Goal: Information Seeking & Learning: Compare options

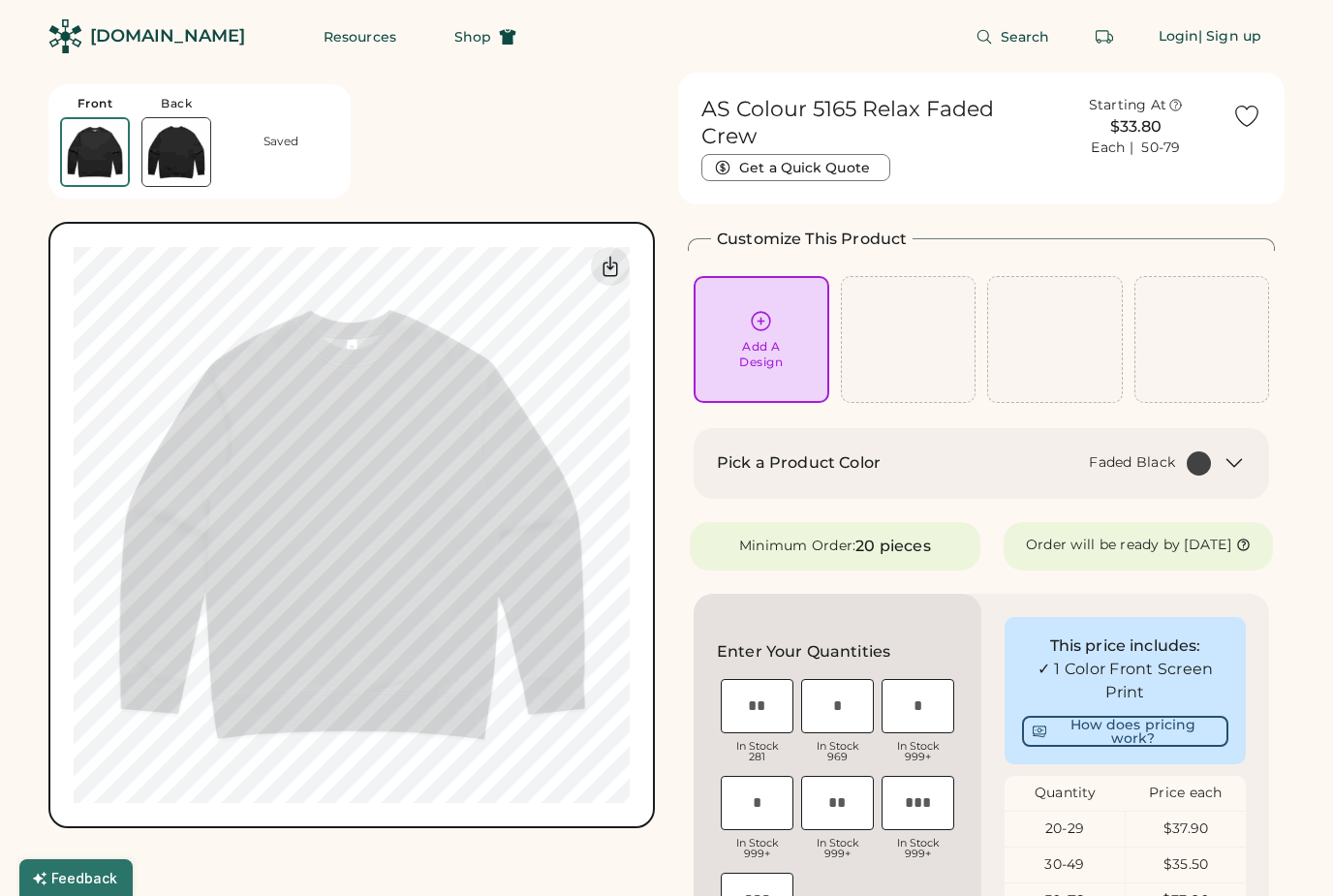
click at [1160, 35] on div "Login" at bounding box center [1178, 36] width 41 height 19
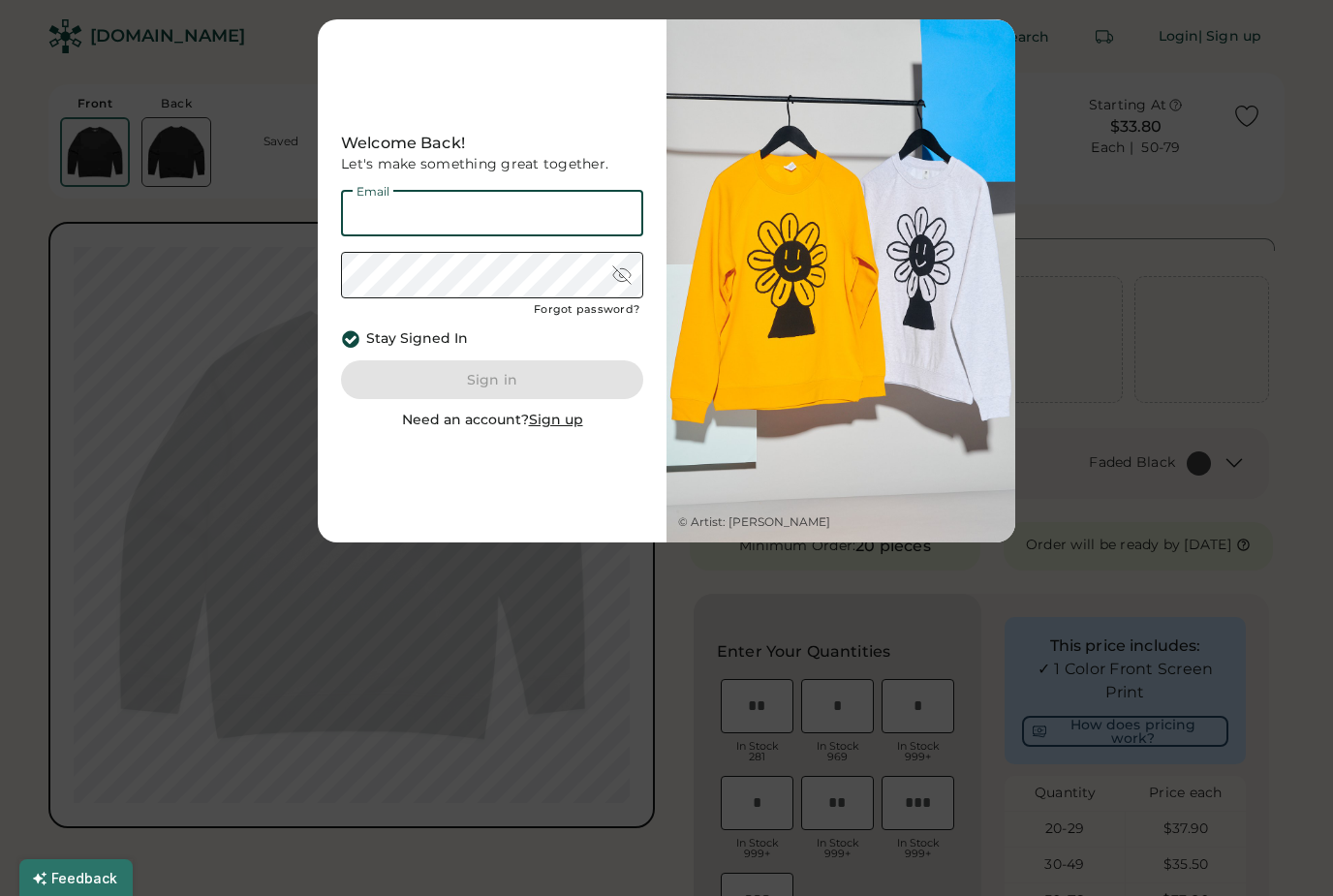
type input "**********"
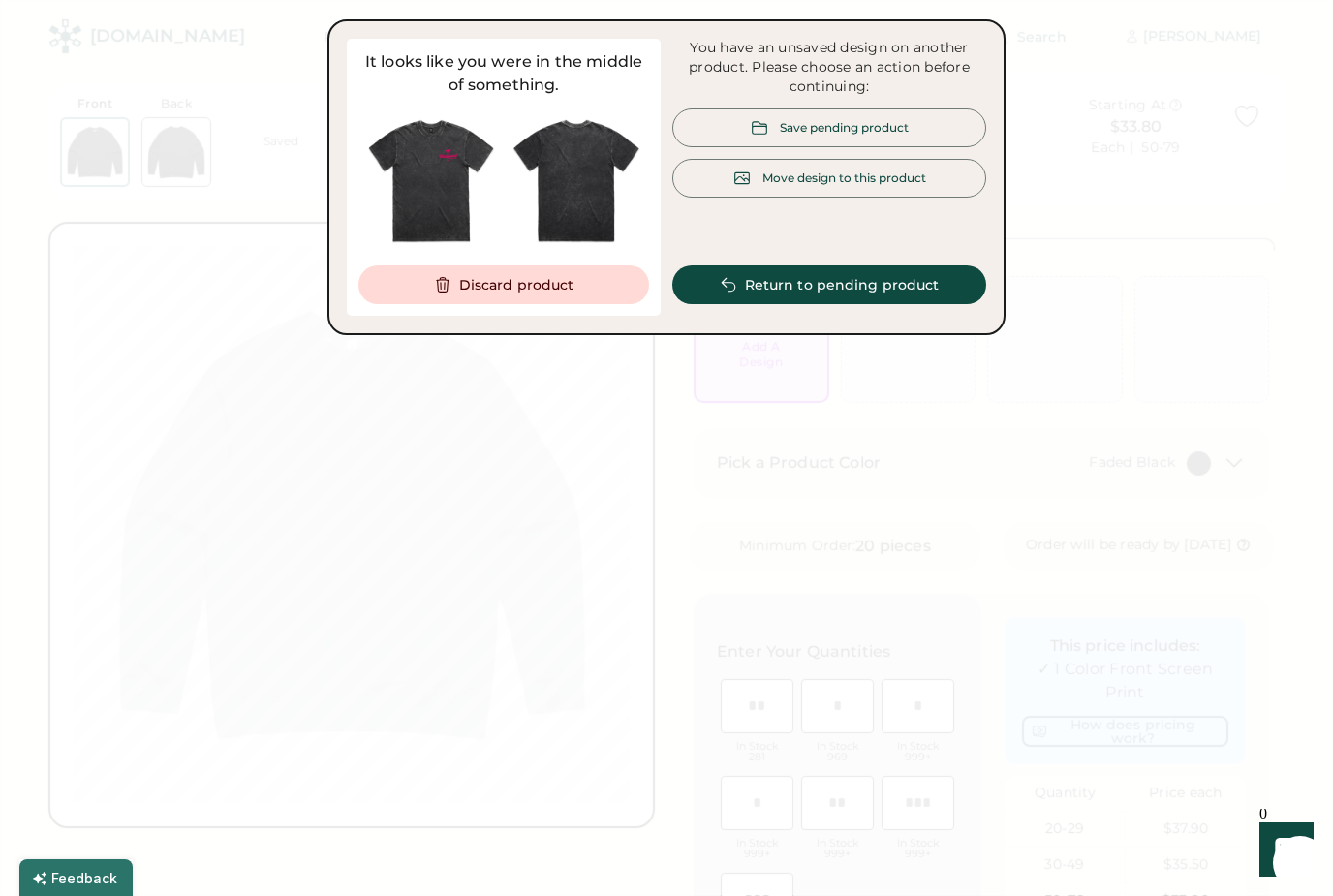
click at [1067, 200] on div at bounding box center [666, 448] width 1333 height 896
click at [954, 110] on div "Save pending product" at bounding box center [829, 128] width 314 height 39
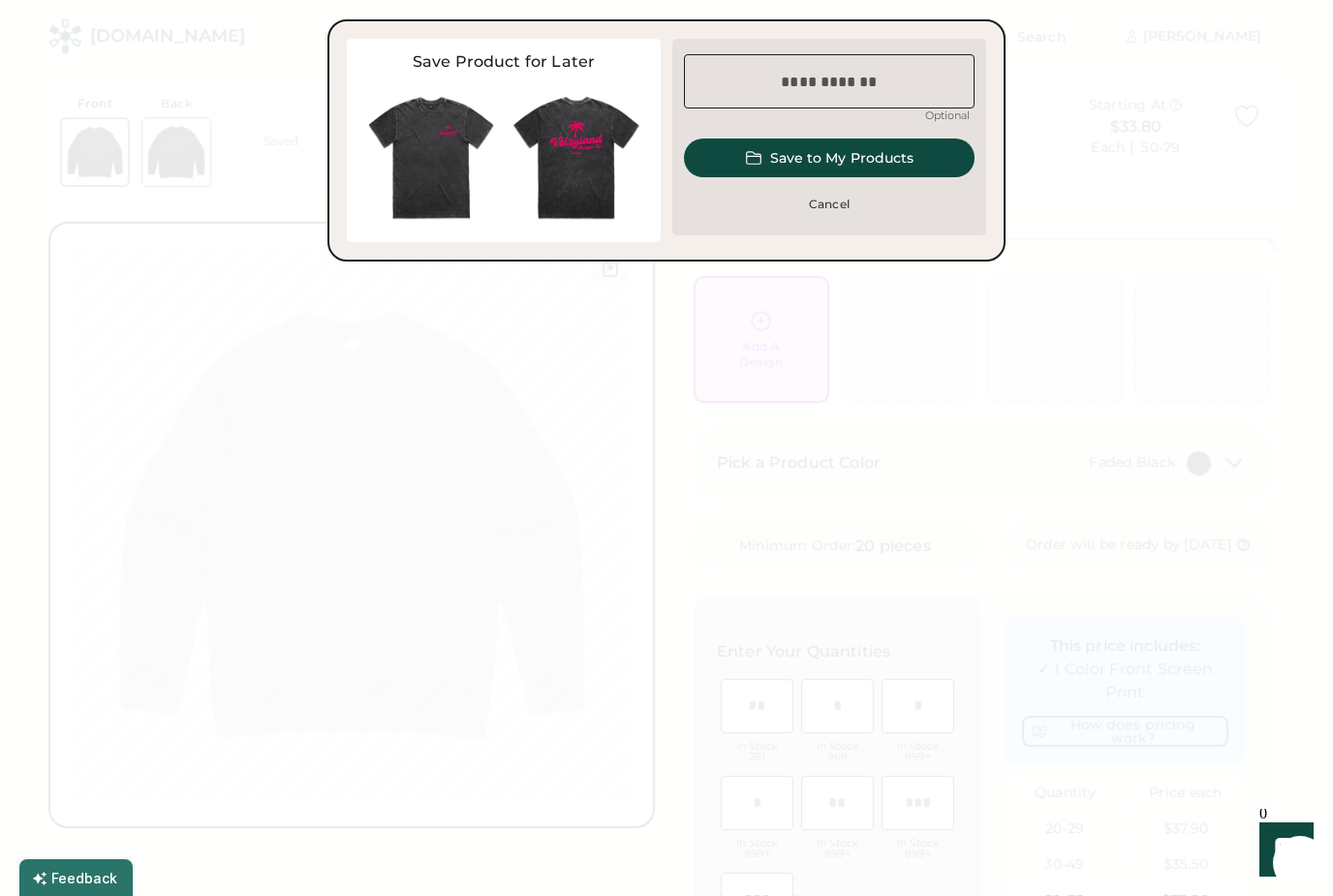
click at [939, 157] on button "Save to My Products" at bounding box center [828, 158] width 290 height 39
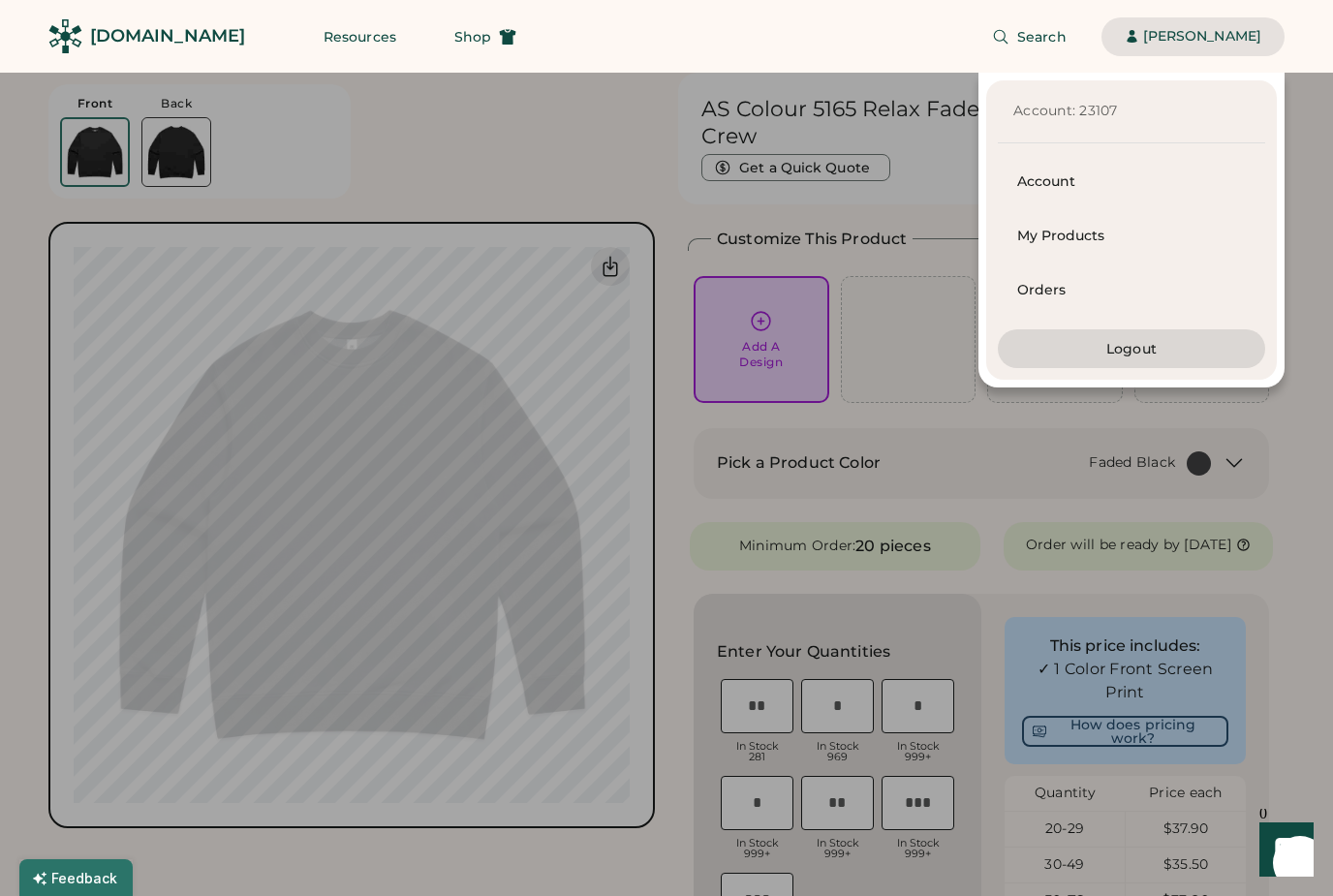
click at [1314, 121] on div at bounding box center [666, 448] width 1333 height 896
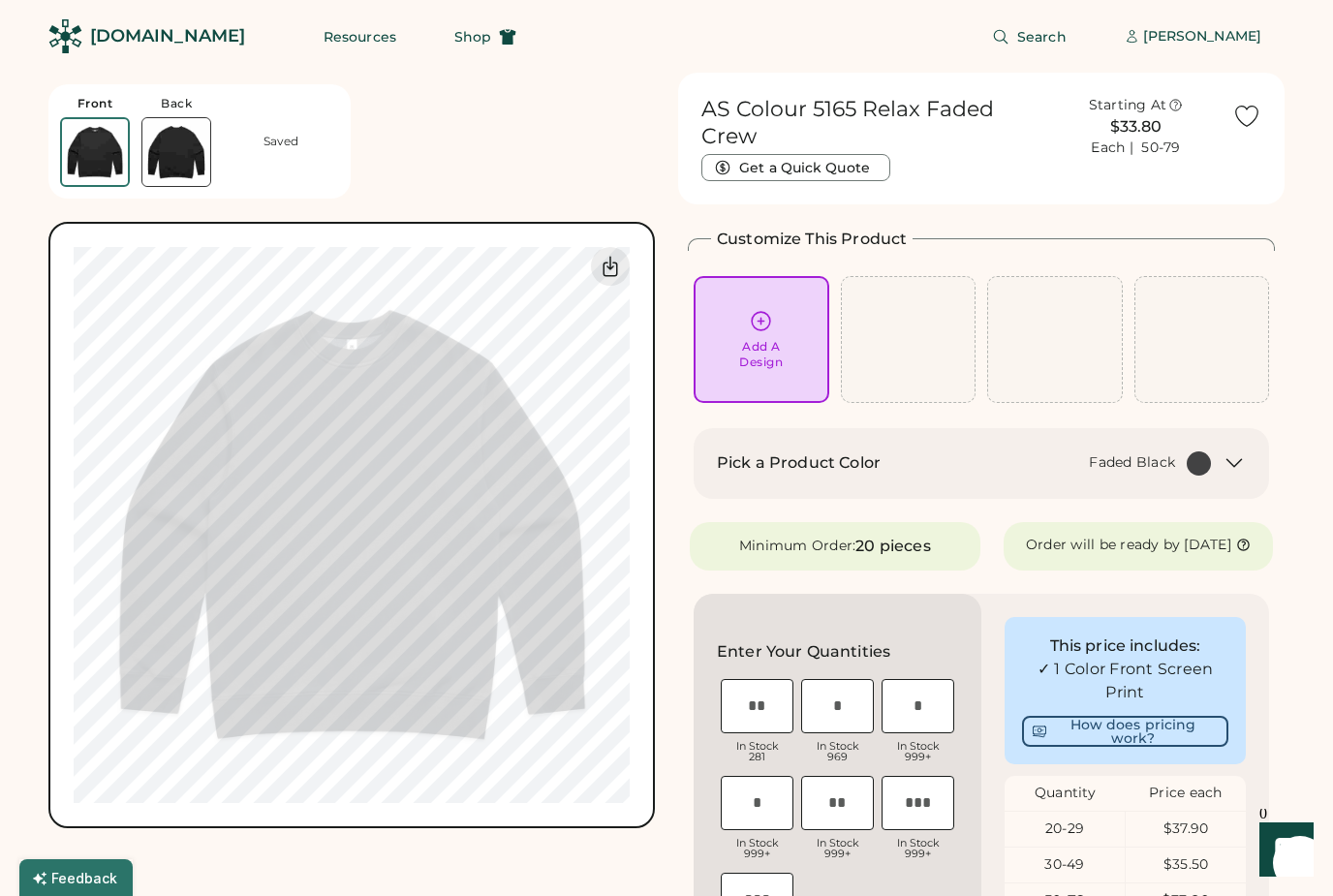
click at [1223, 40] on div "Kyle Lau" at bounding box center [1202, 36] width 118 height 19
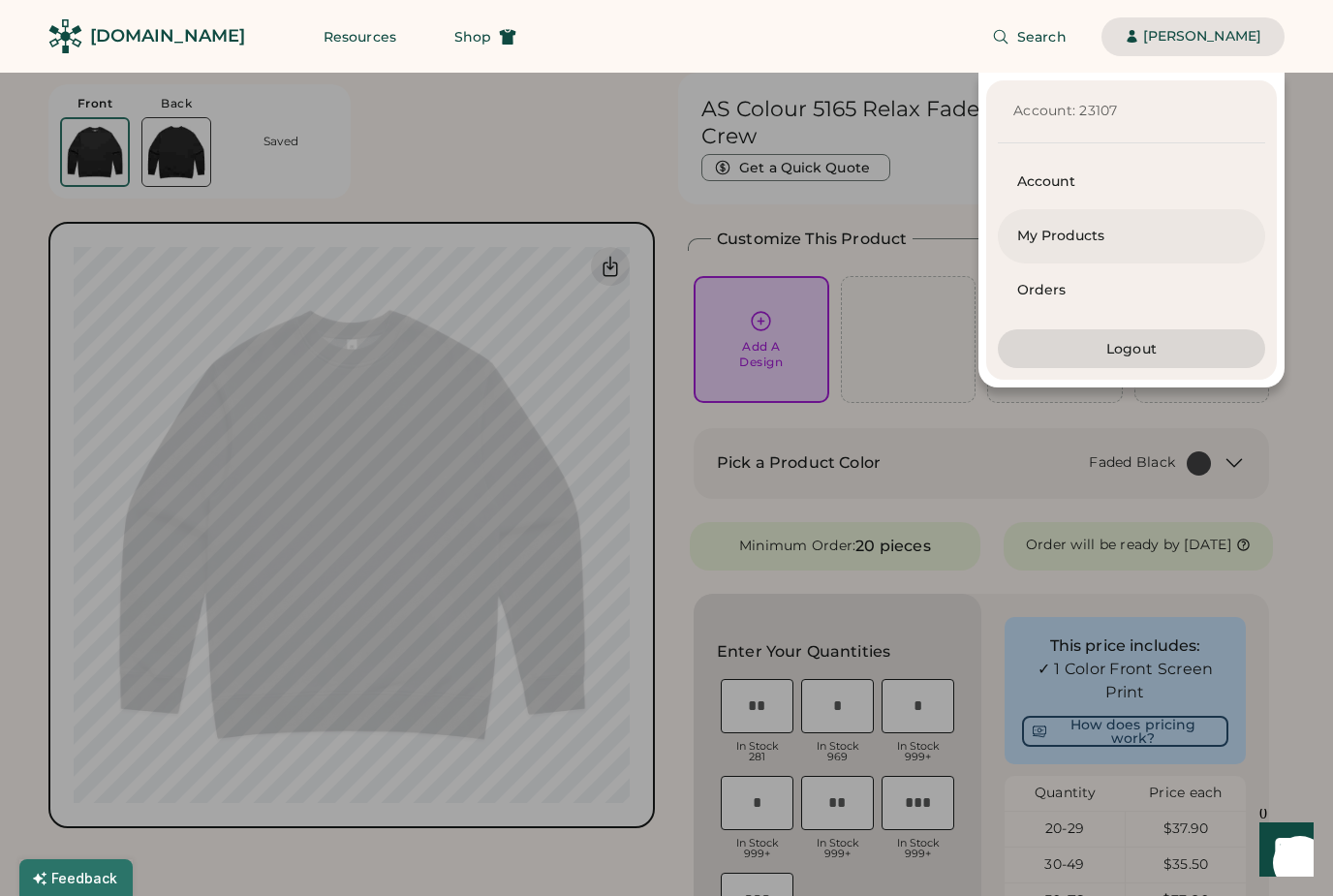
click at [1089, 238] on div "My Products" at bounding box center [1130, 235] width 228 height 19
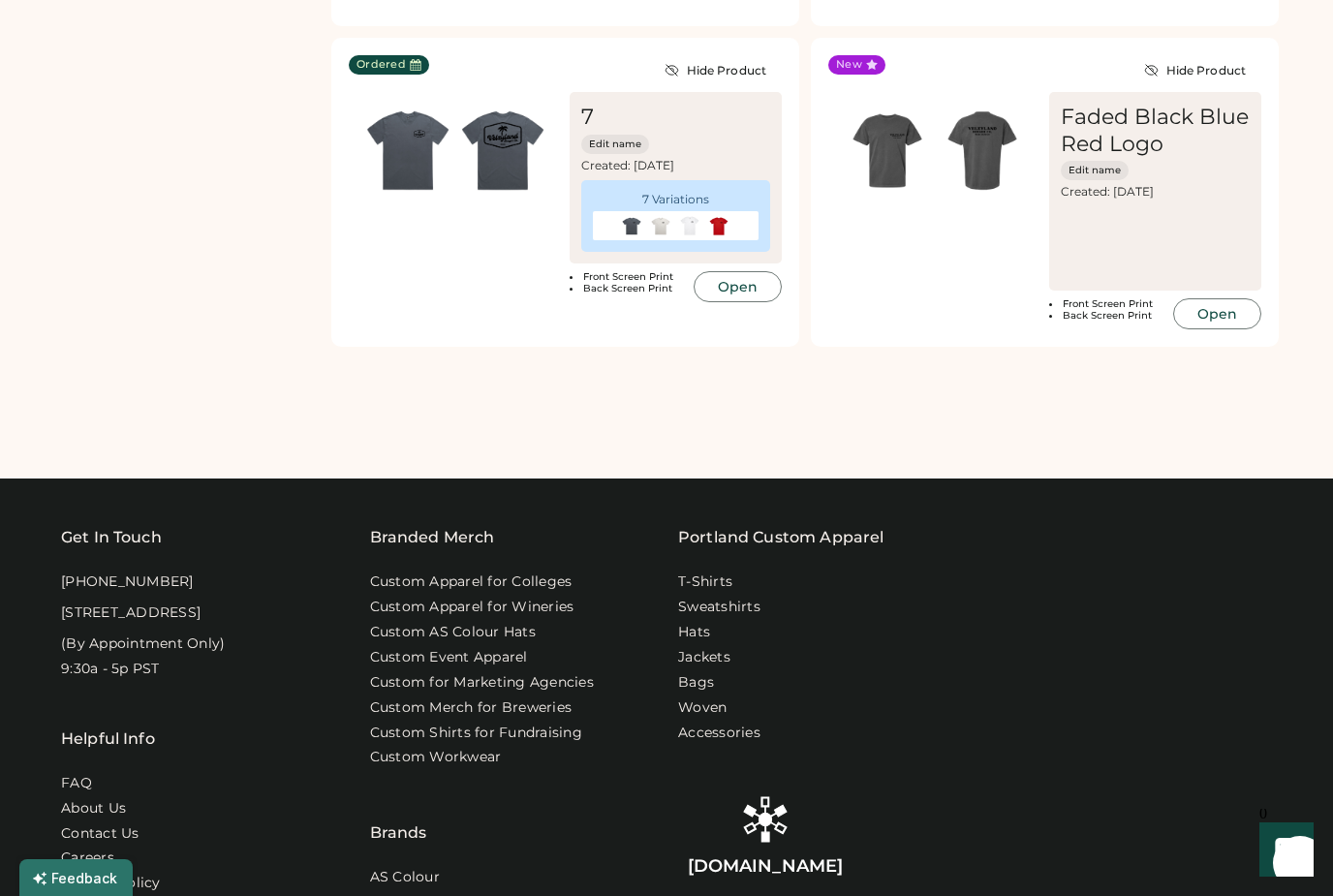
scroll to position [1199, 0]
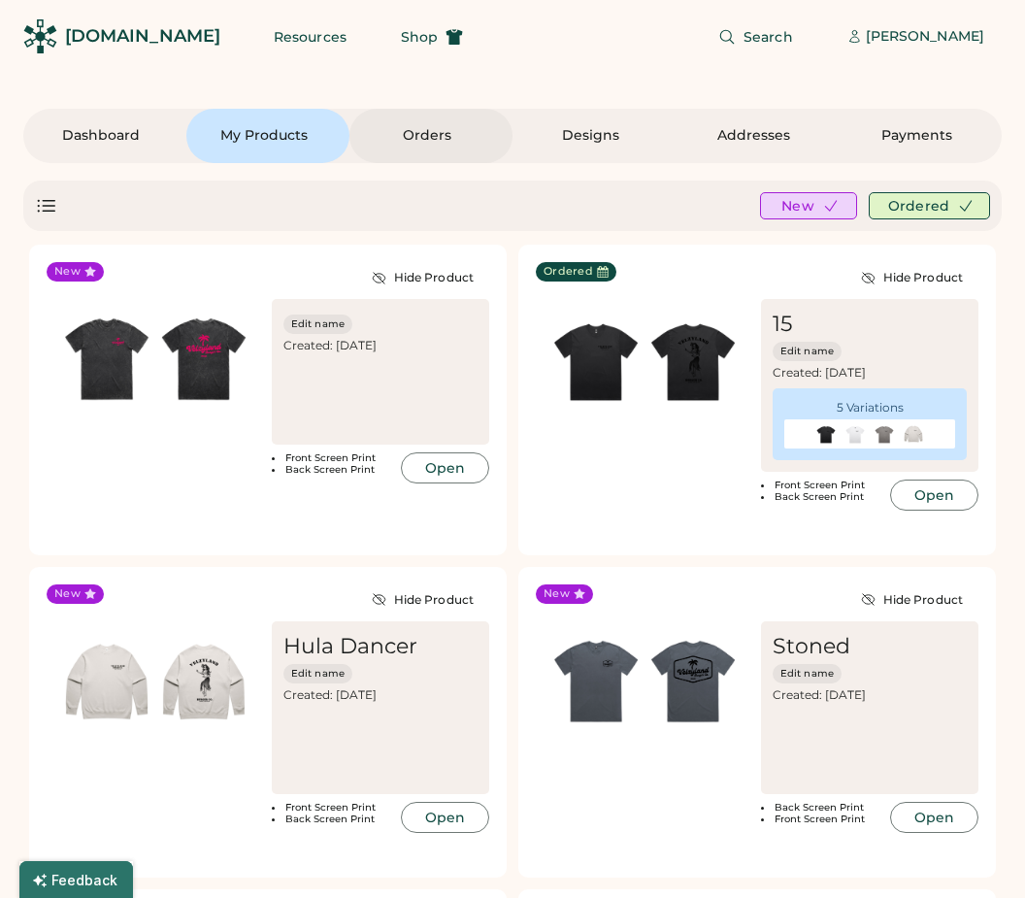
click at [421, 124] on div "Orders" at bounding box center [427, 136] width 116 height 54
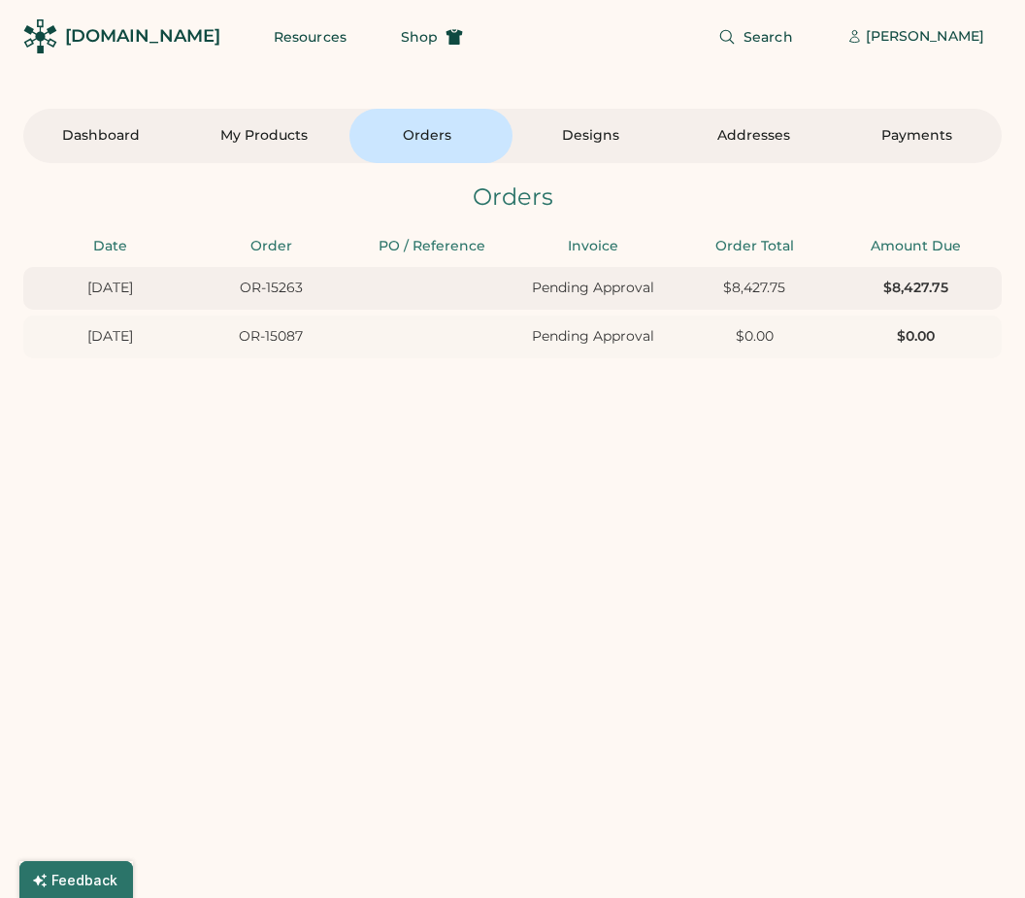
scroll to position [0, 17]
type input "*********"
type input "*******"
type input "*********"
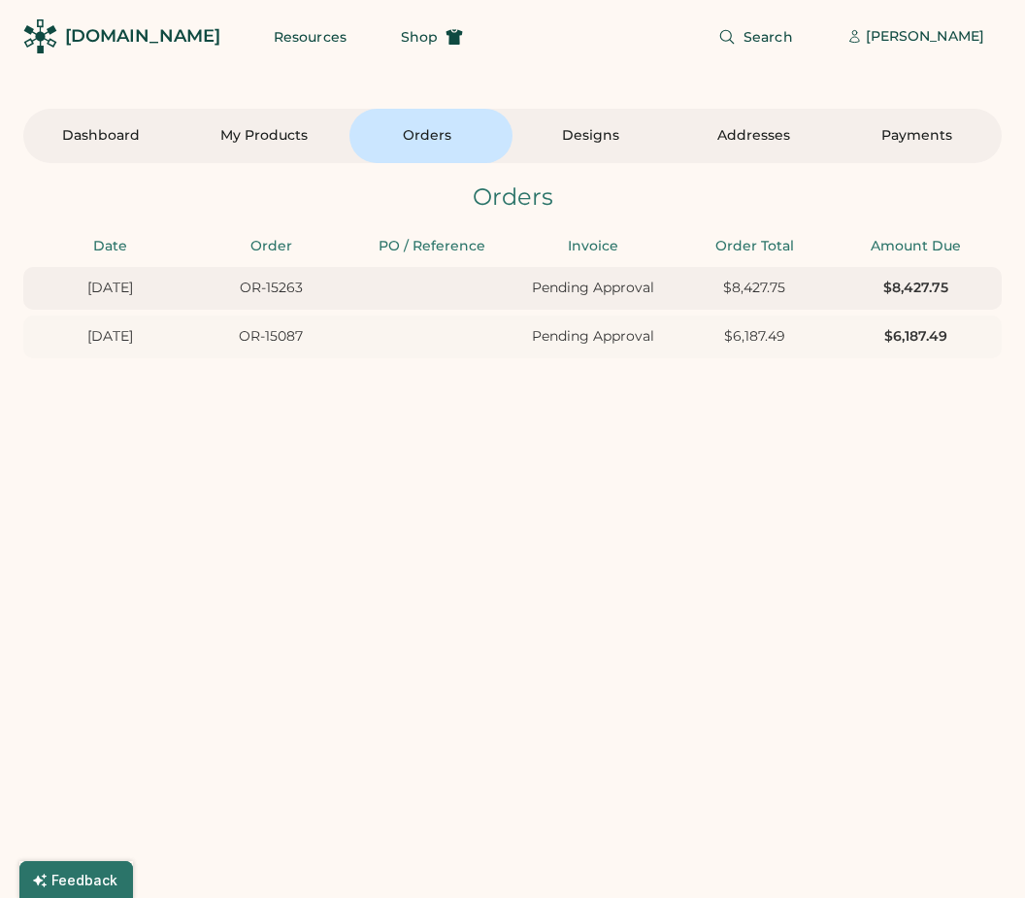
scroll to position [0, 0]
click at [491, 288] on div "7/04/25 OR-15263 Pending Approval $8,427.75 $8,427.75" at bounding box center [512, 288] width 979 height 43
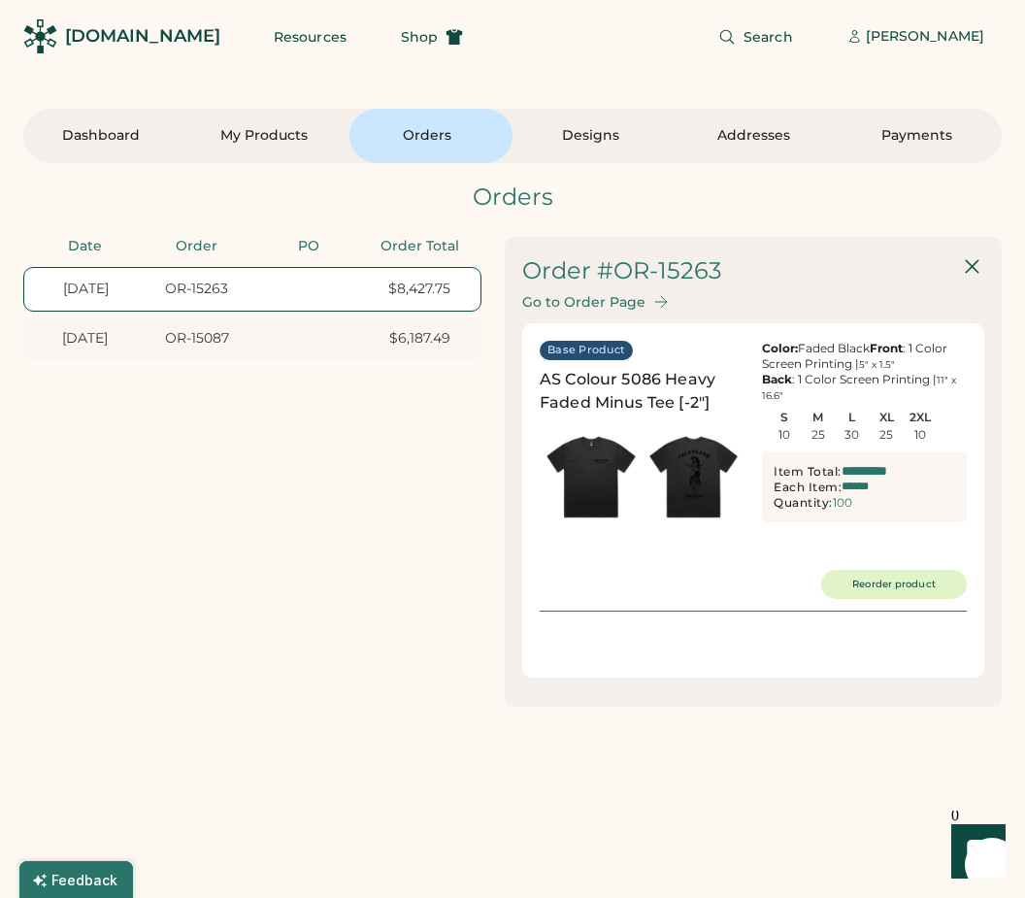
type input "*********"
type input "******"
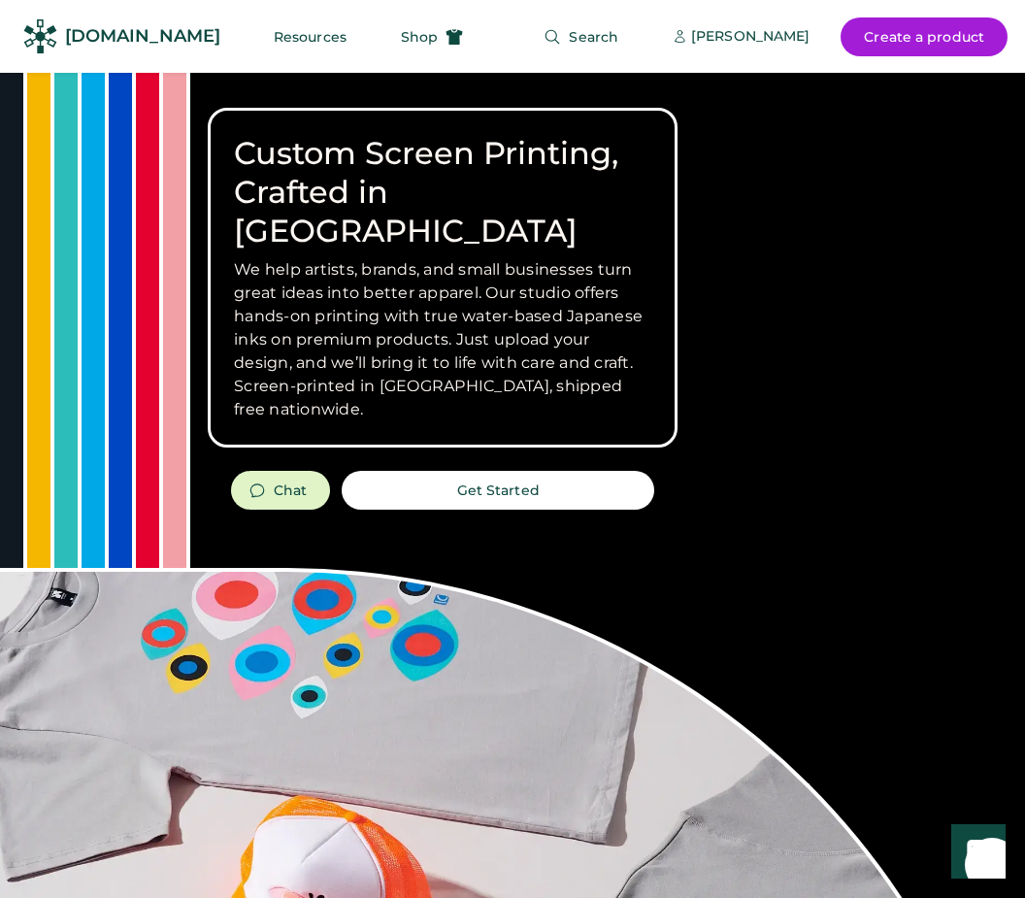
click at [395, 37] on button "Shop" at bounding box center [432, 36] width 109 height 39
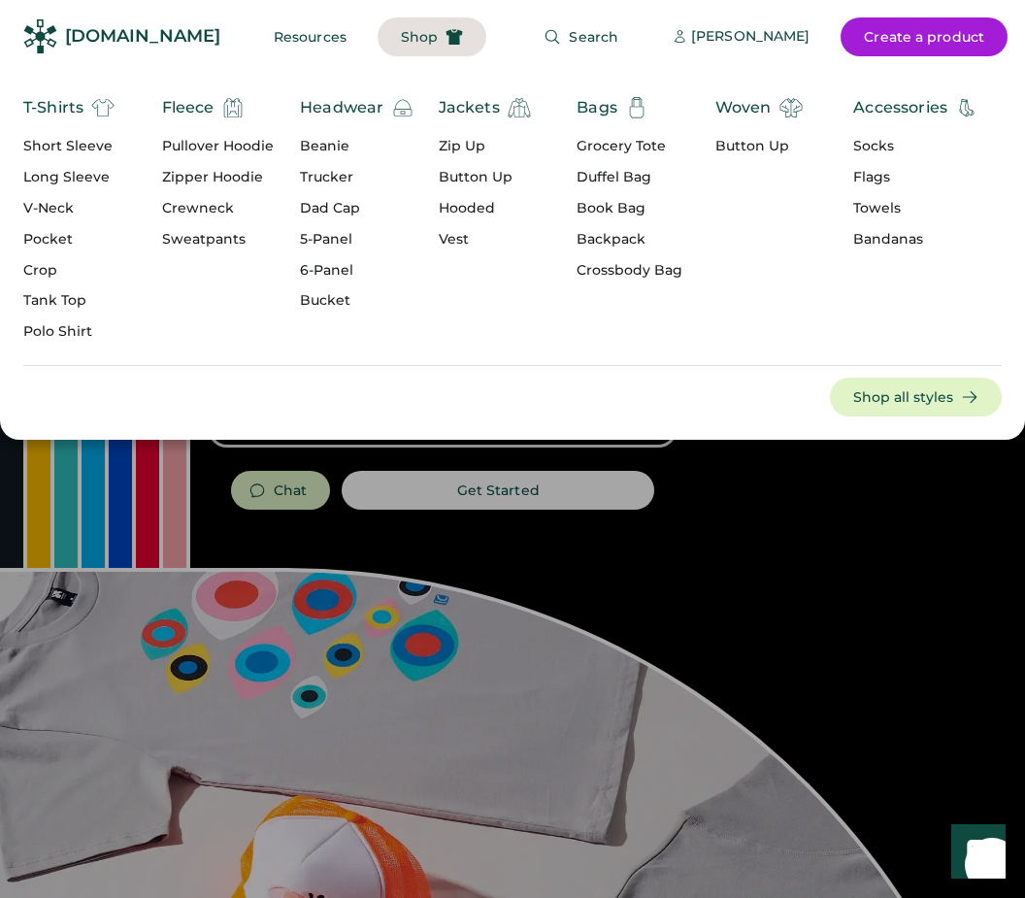
click at [88, 154] on div "Short Sleeve" at bounding box center [68, 146] width 91 height 19
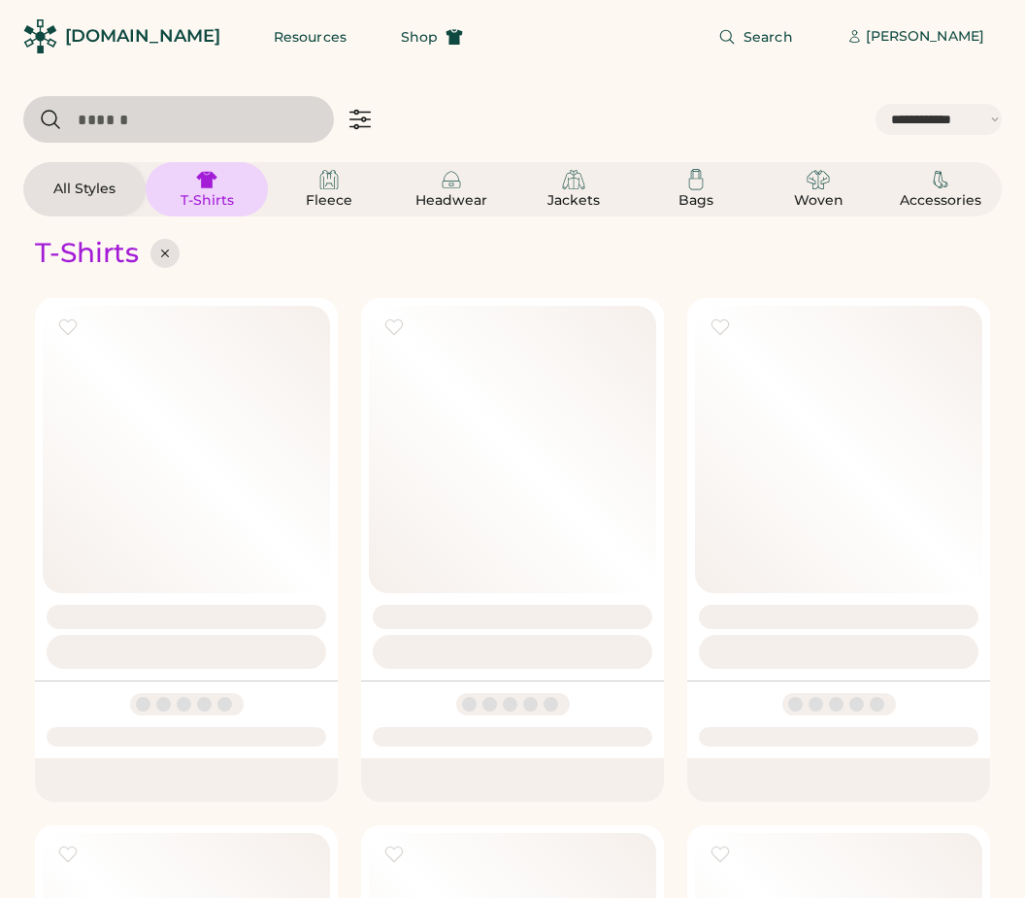
select select "*****"
select select "*"
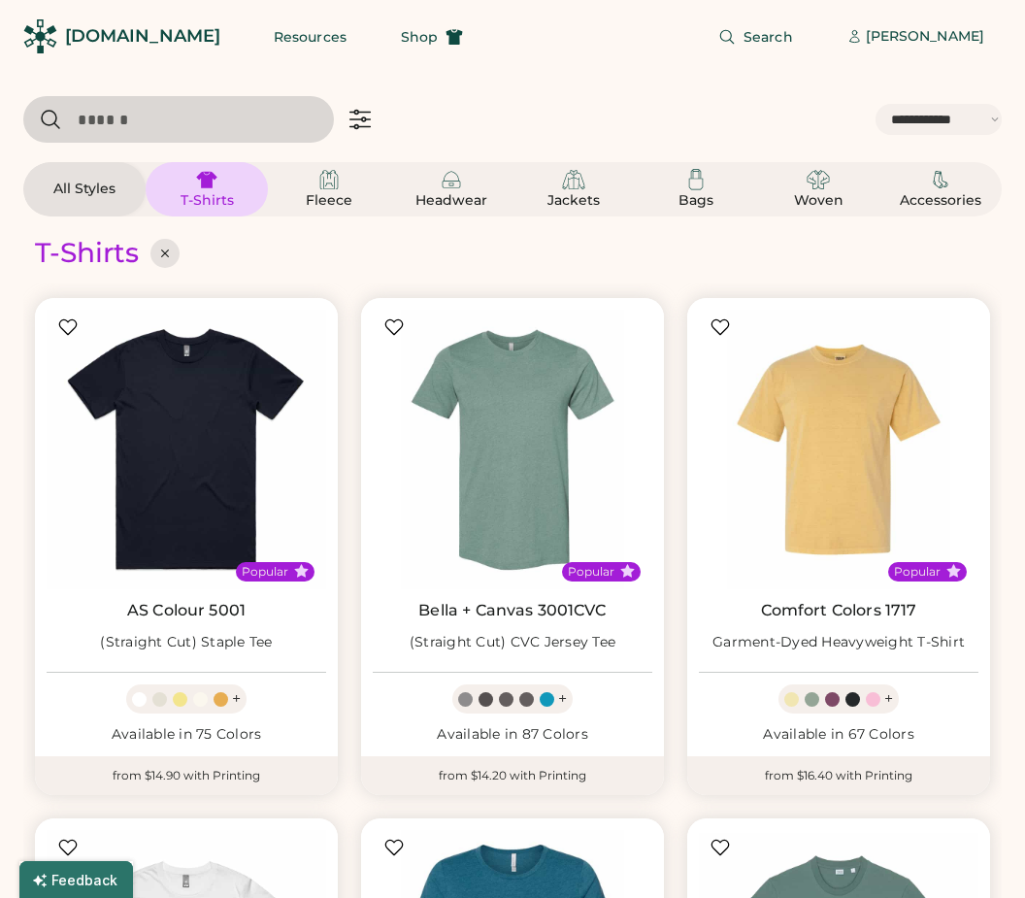
click at [254, 125] on input "input" at bounding box center [178, 119] width 311 height 47
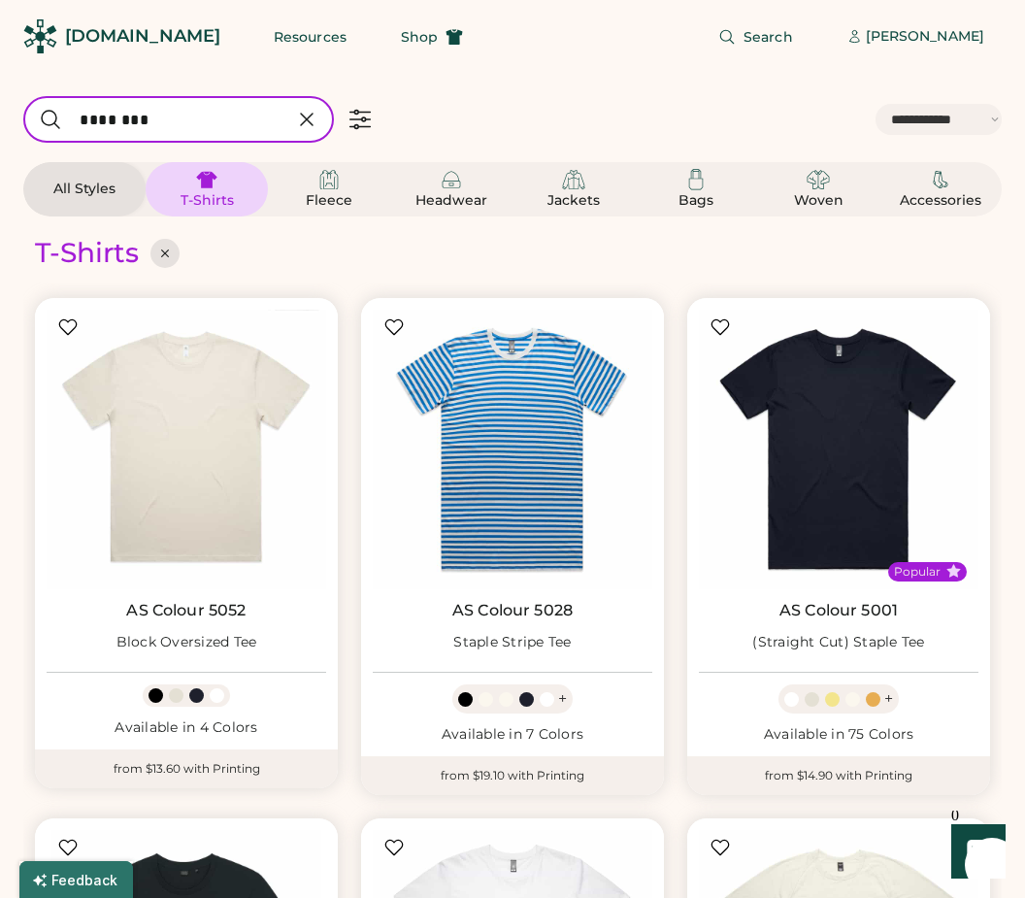
click at [288, 101] on input "input" at bounding box center [178, 119] width 311 height 47
type input "********"
click at [299, 108] on icon at bounding box center [306, 119] width 23 height 23
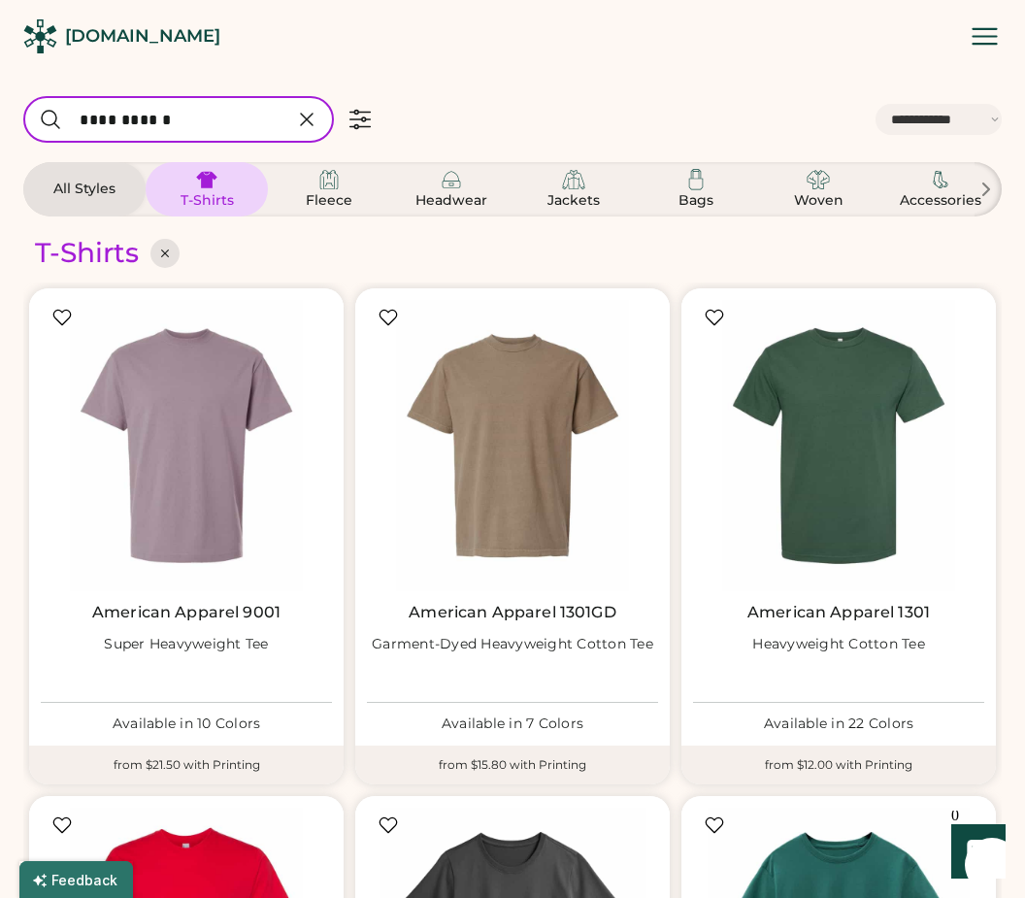
type input "**********"
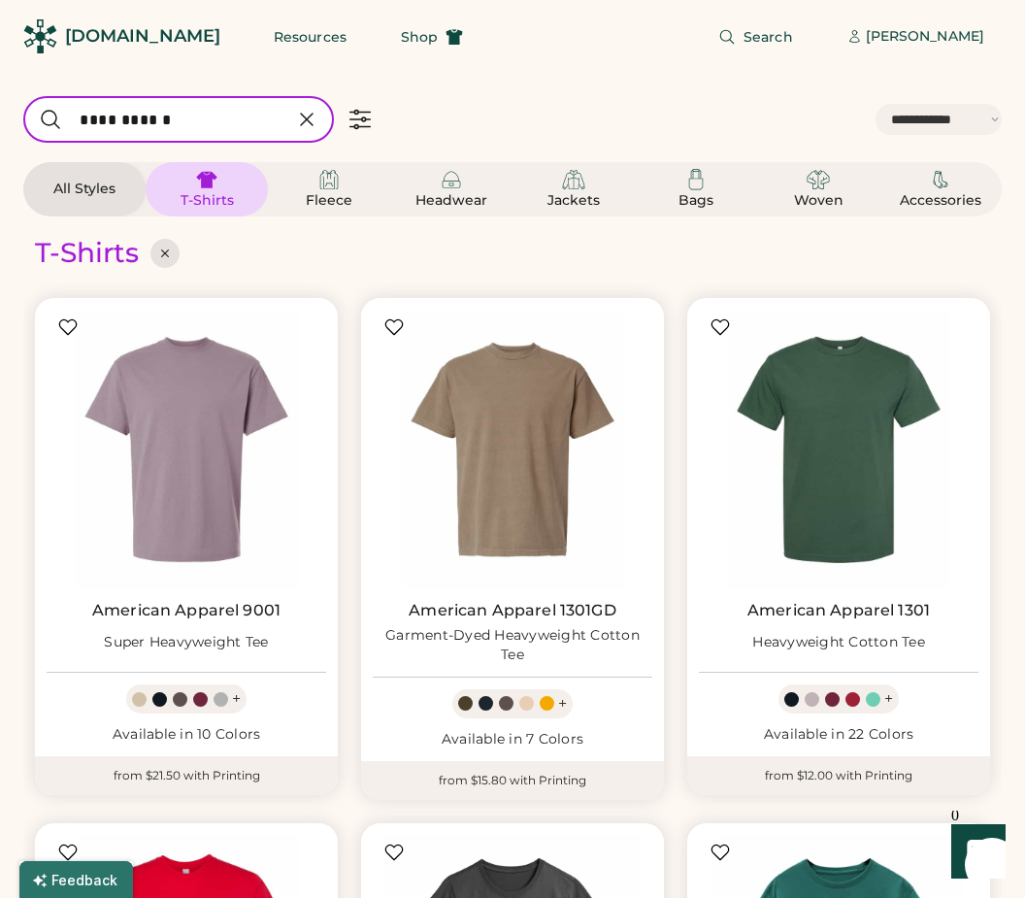
select select "*****"
click at [308, 137] on input "input" at bounding box center [178, 119] width 311 height 47
click at [304, 104] on input "input" at bounding box center [178, 119] width 311 height 47
click at [314, 102] on input "input" at bounding box center [178, 119] width 311 height 47
click at [308, 115] on icon at bounding box center [306, 119] width 23 height 23
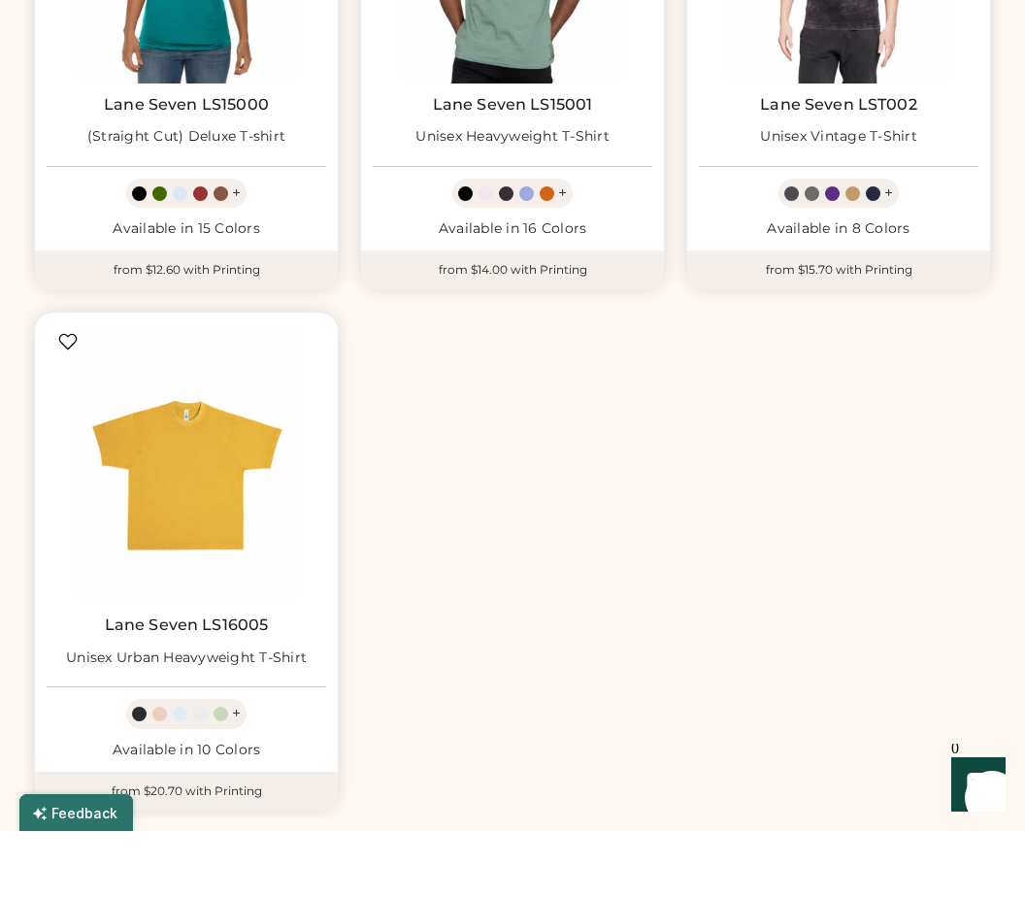
scroll to position [440, 0]
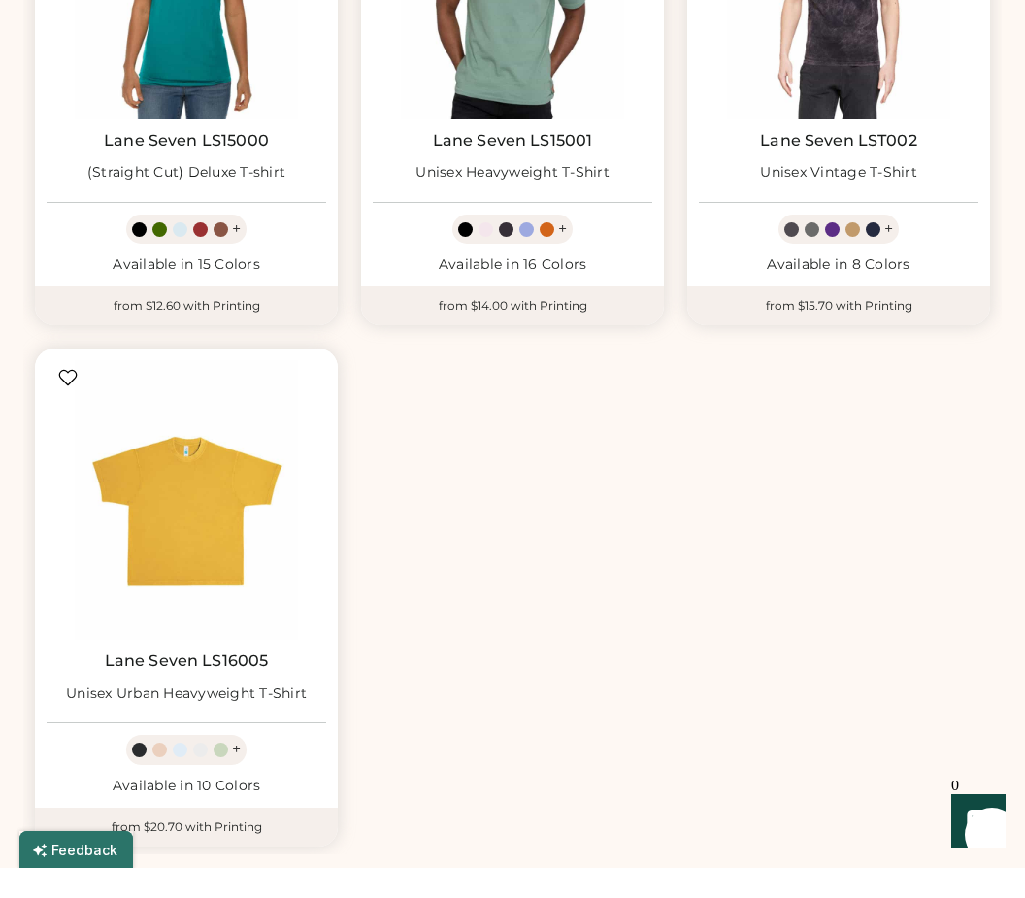
type input "**********"
click at [226, 681] on link "Lane Seven LS16005" at bounding box center [187, 690] width 164 height 19
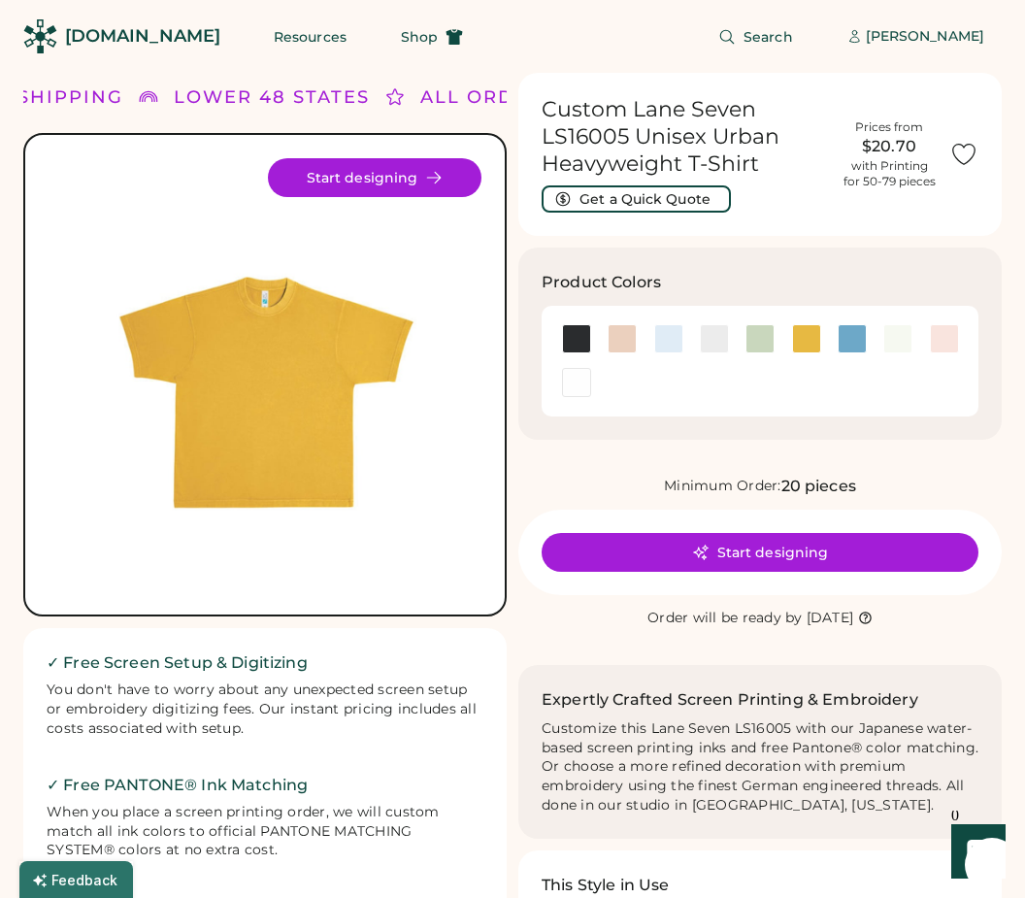
click at [281, 32] on button "Resources" at bounding box center [309, 36] width 119 height 39
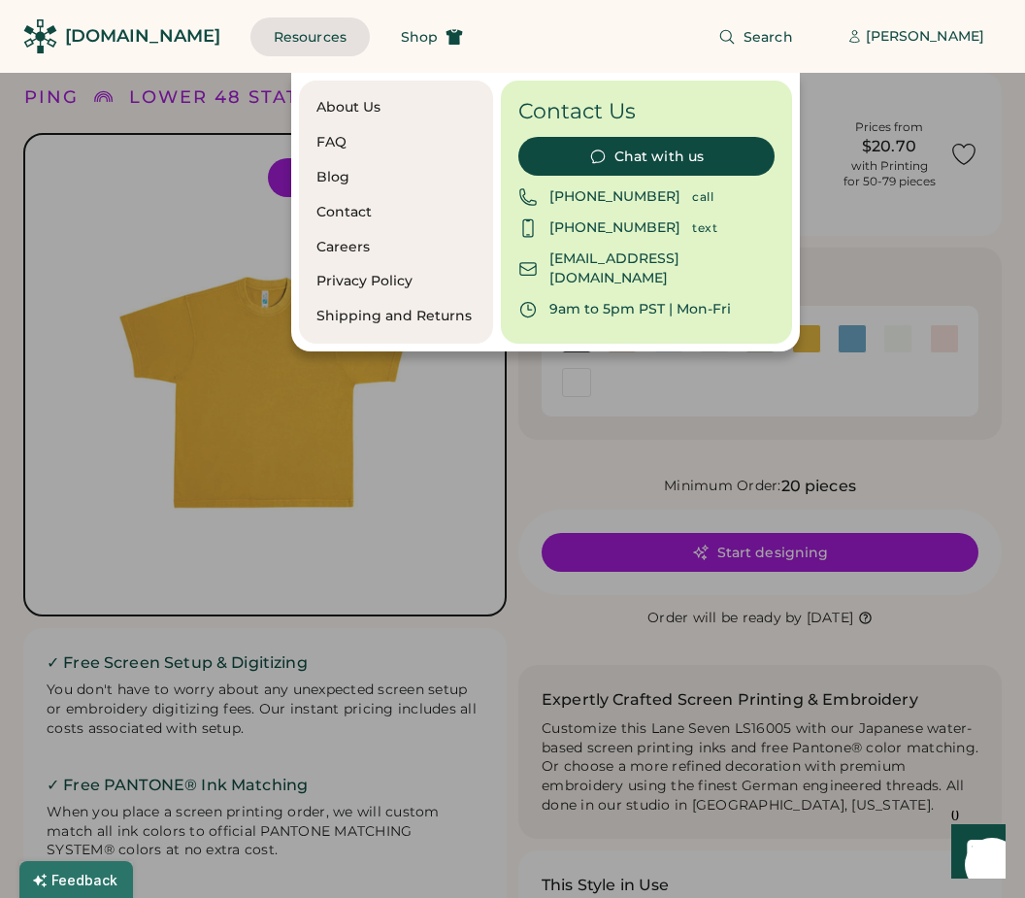
click at [559, 37] on div "Search Kyle Lau | Sign up" at bounding box center [746, 36] width 521 height 73
click at [268, 28] on button "Resources" at bounding box center [309, 36] width 119 height 39
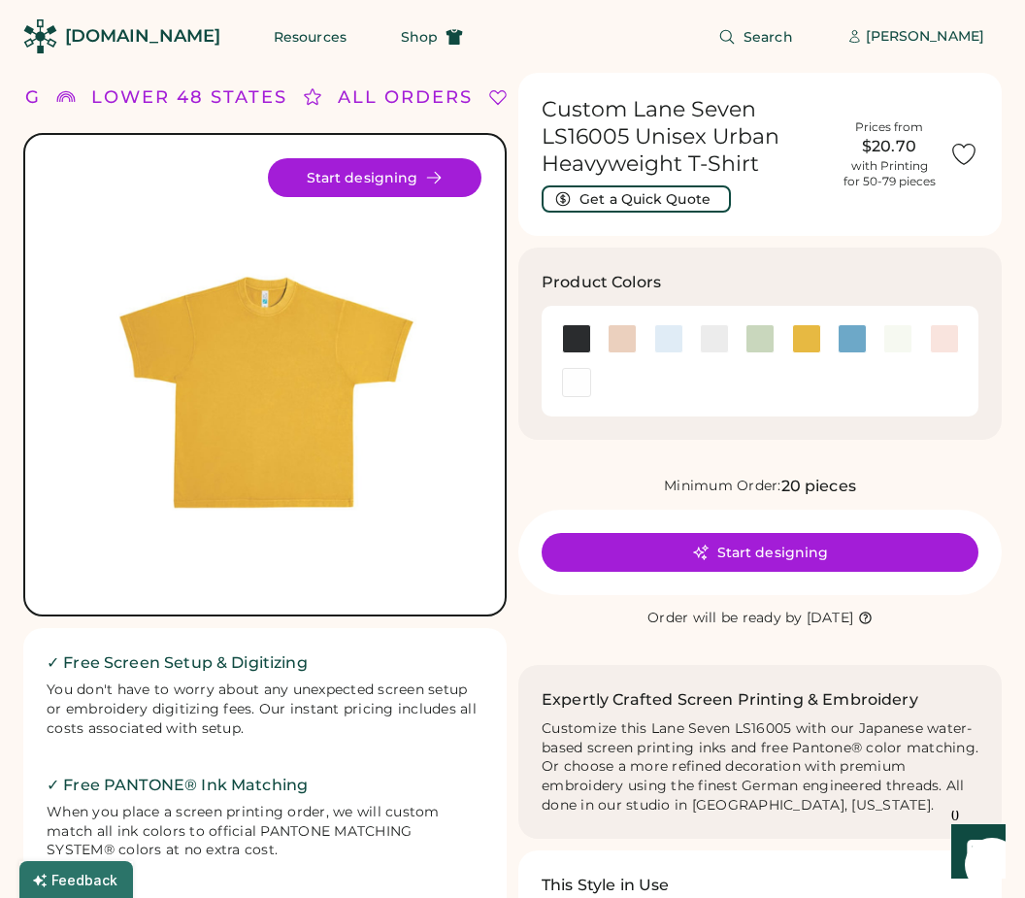
click at [296, 38] on button "Resources" at bounding box center [309, 36] width 119 height 39
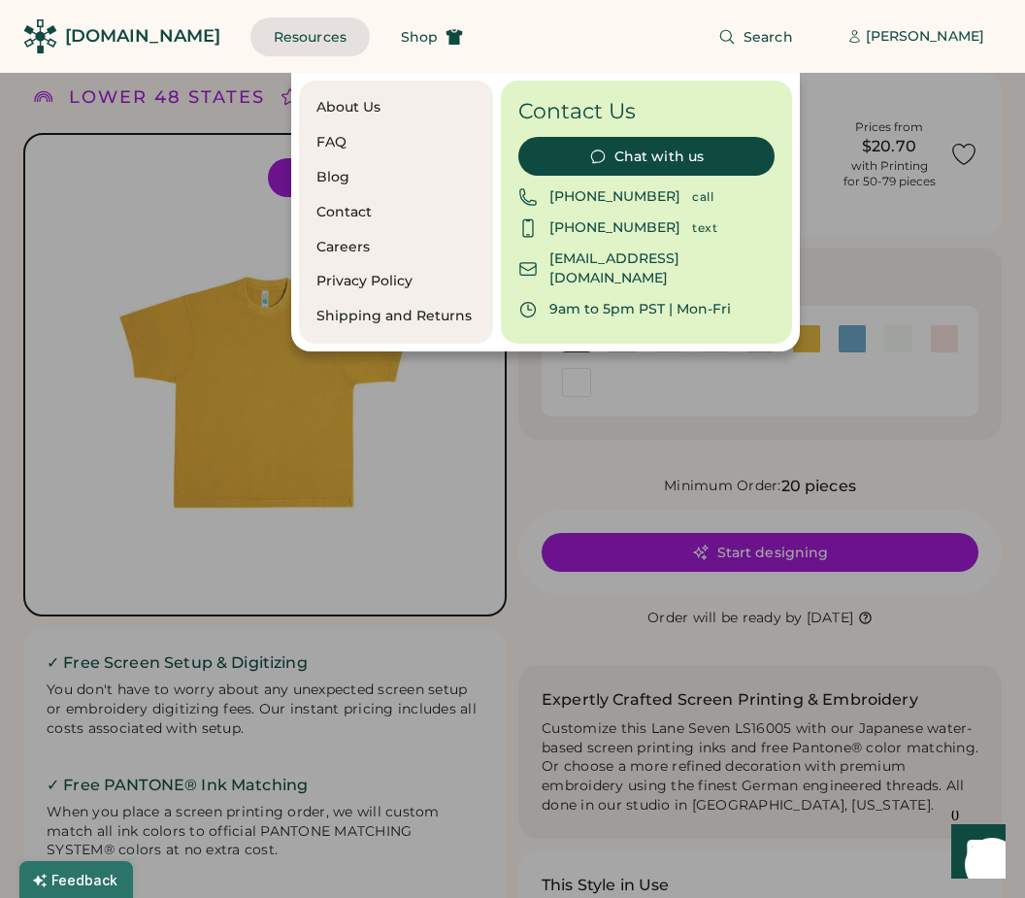
click at [561, 36] on div "Search Kyle Lau | Sign up" at bounding box center [746, 36] width 521 height 73
click at [282, 9] on div "Resources Shop" at bounding box center [368, 36] width 236 height 73
click at [280, 35] on button "Resources" at bounding box center [309, 36] width 119 height 39
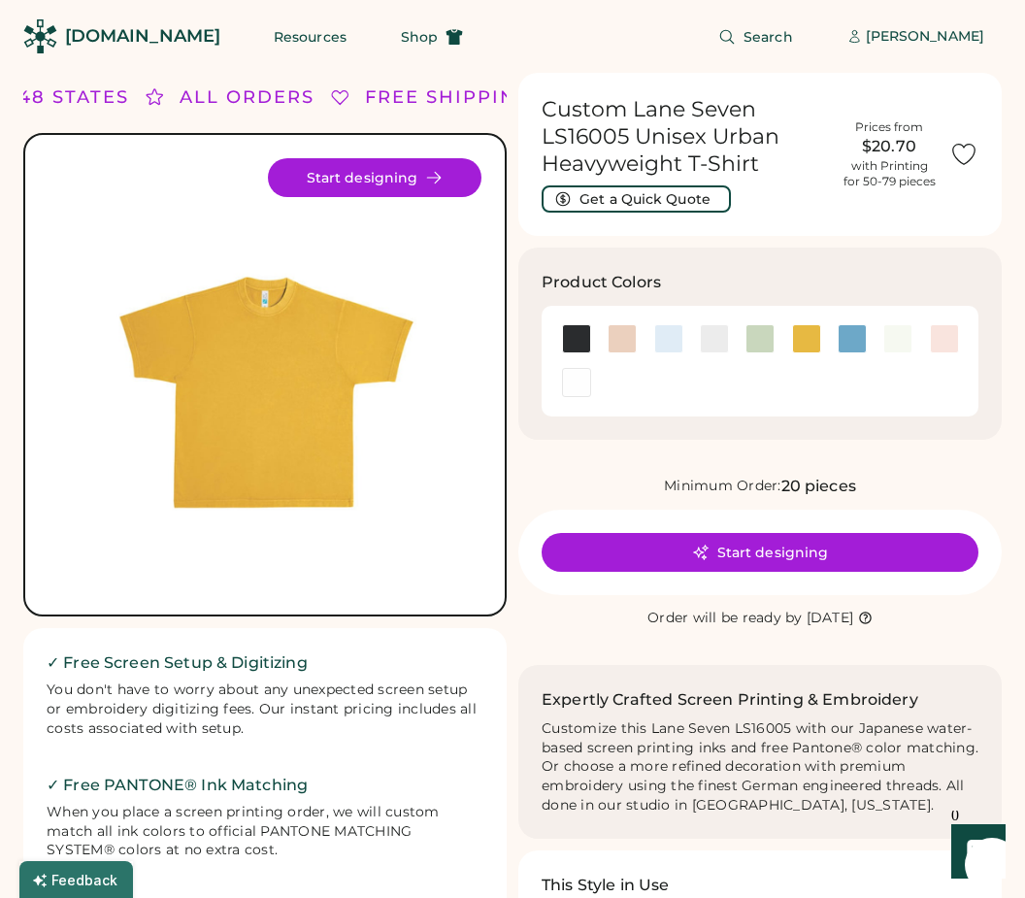
click at [792, 52] on button "Search" at bounding box center [755, 36] width 121 height 39
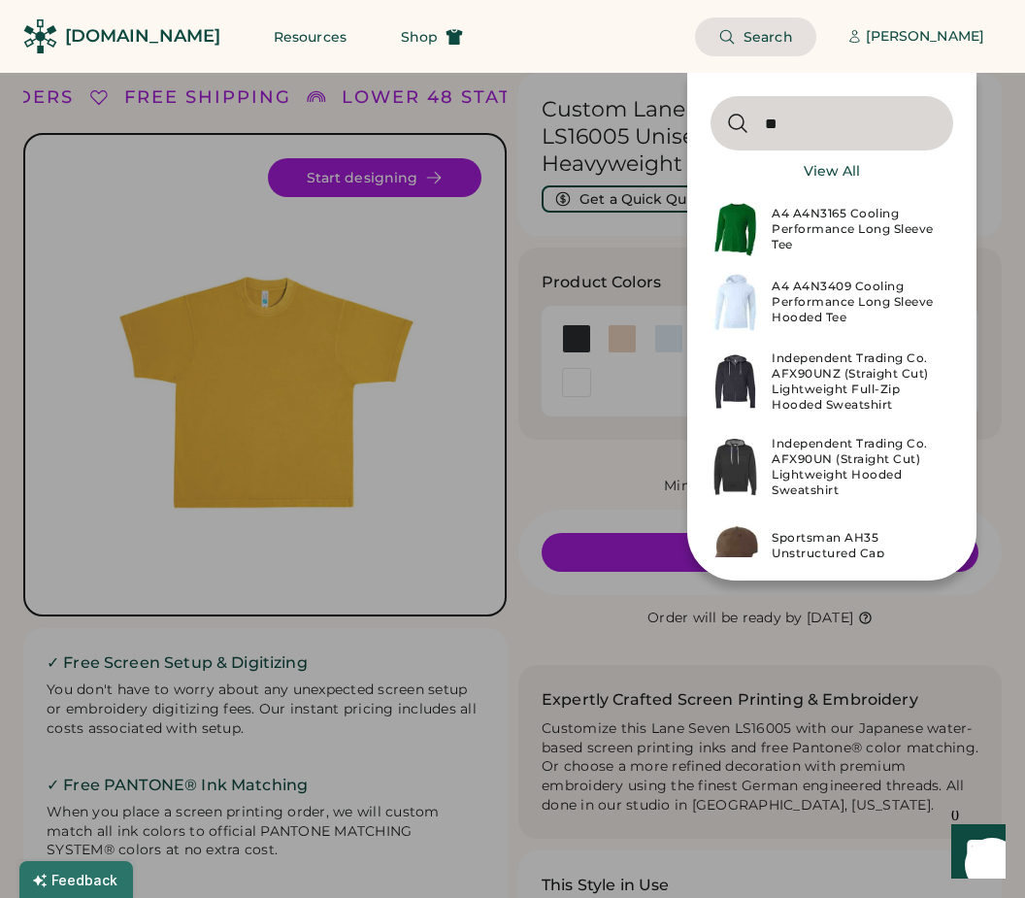
type input "*"
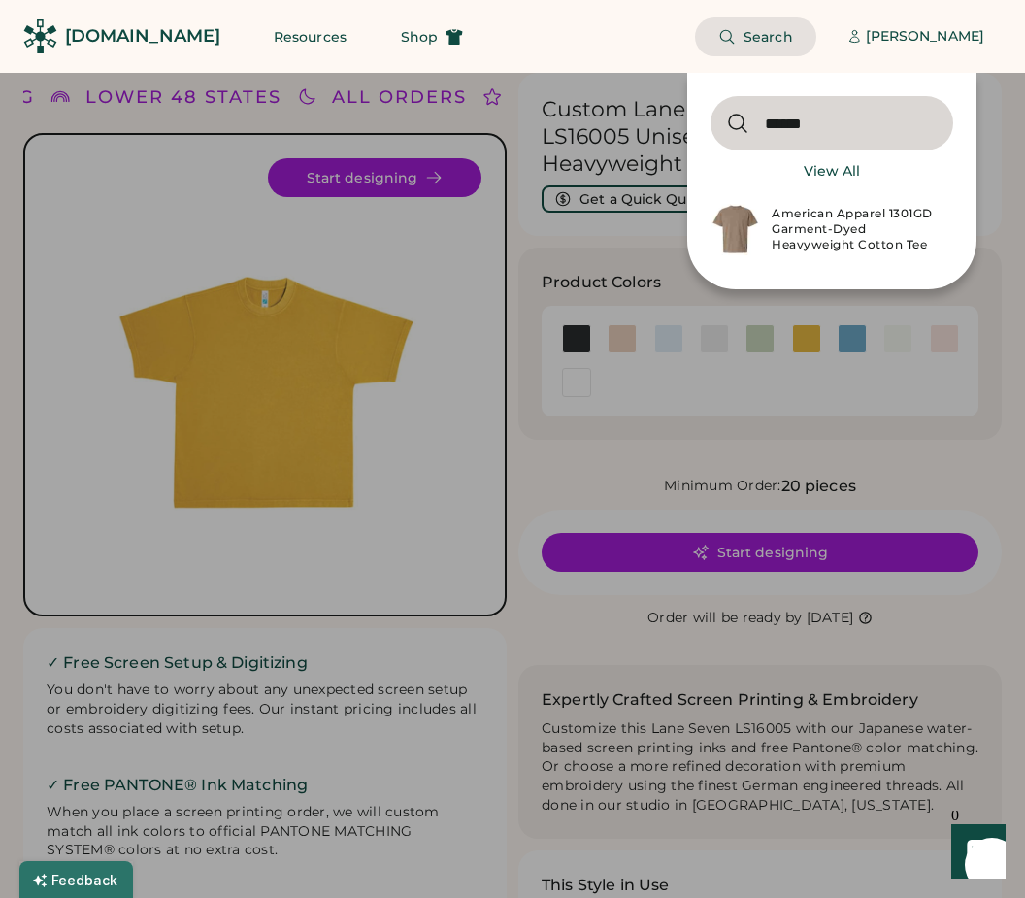
type input "******"
click at [843, 229] on div "American Apparel 1301GD Garment-Dyed Heavyweight Cotton Tee" at bounding box center [857, 229] width 170 height 47
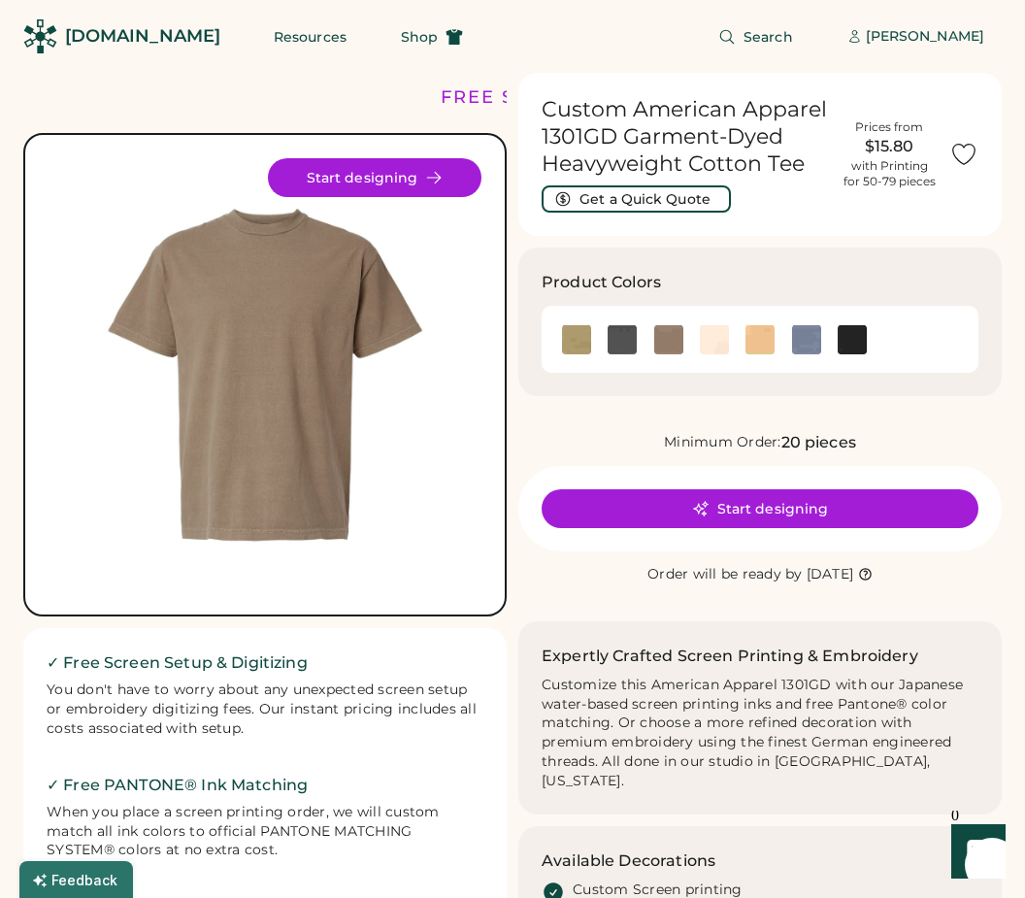
click at [710, 350] on img at bounding box center [714, 339] width 29 height 29
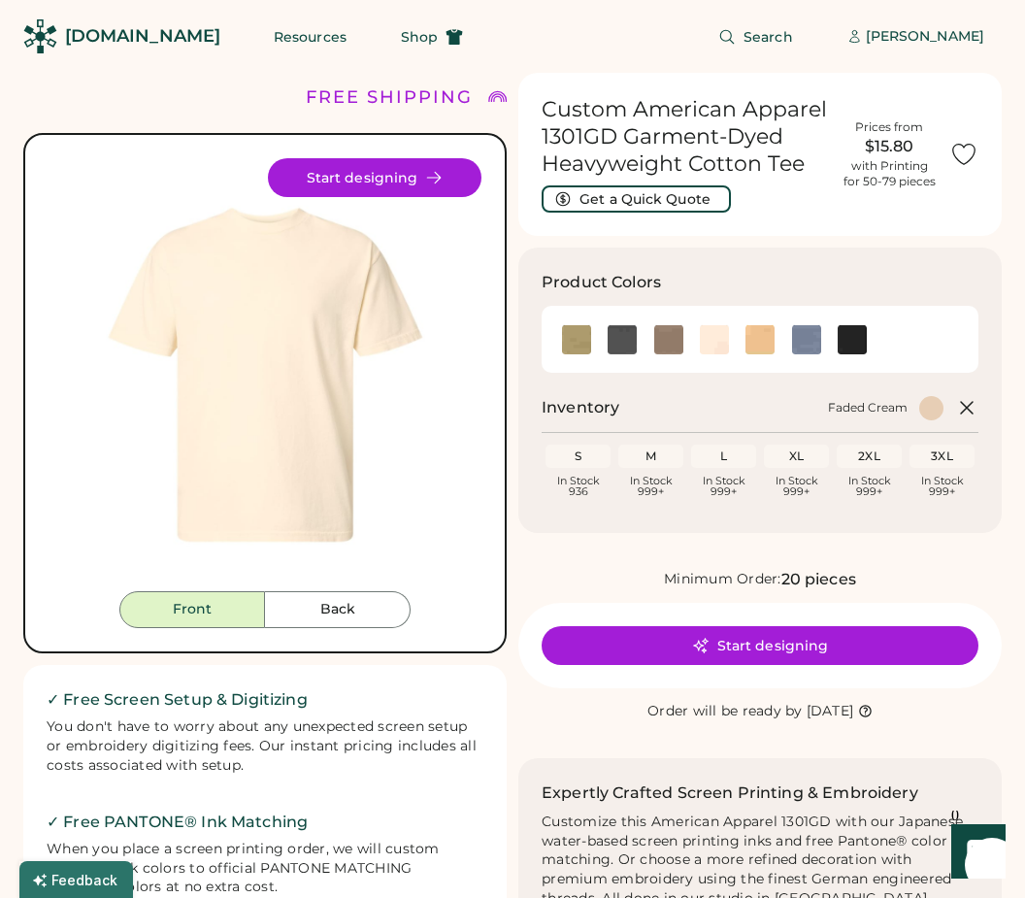
click at [855, 348] on img at bounding box center [852, 339] width 29 height 29
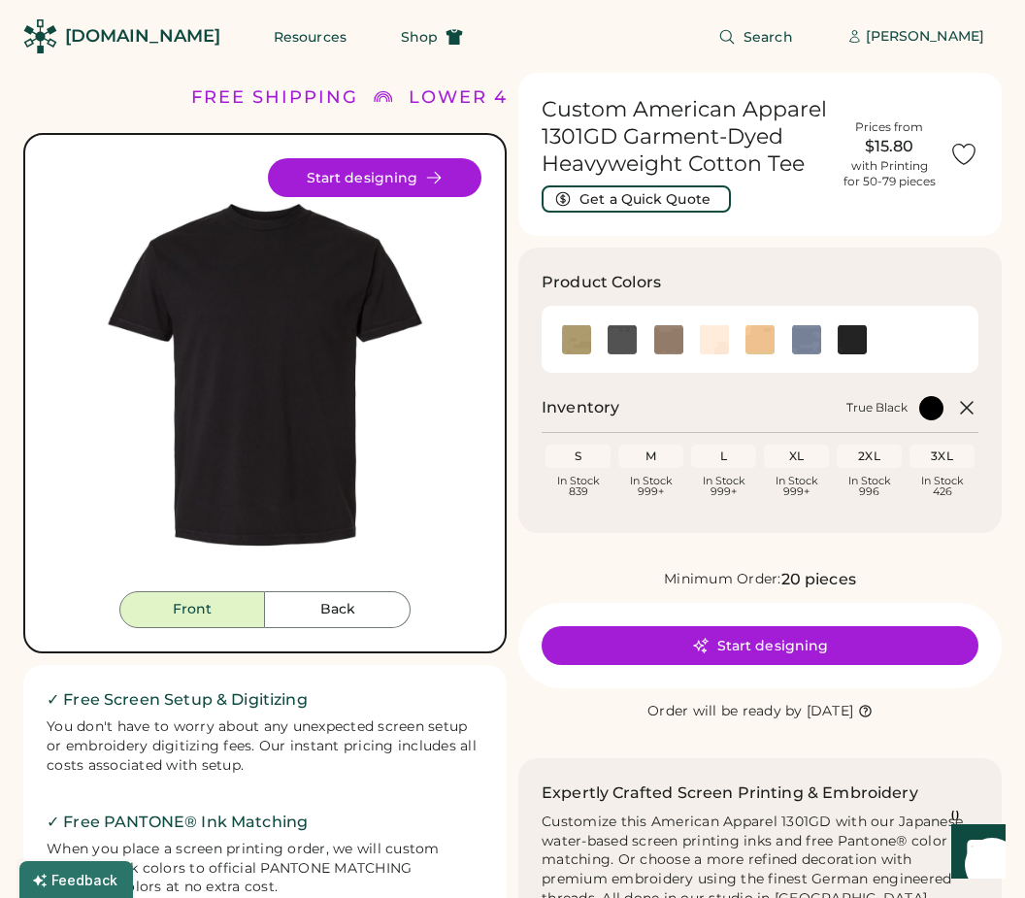
click at [717, 343] on img at bounding box center [714, 339] width 29 height 29
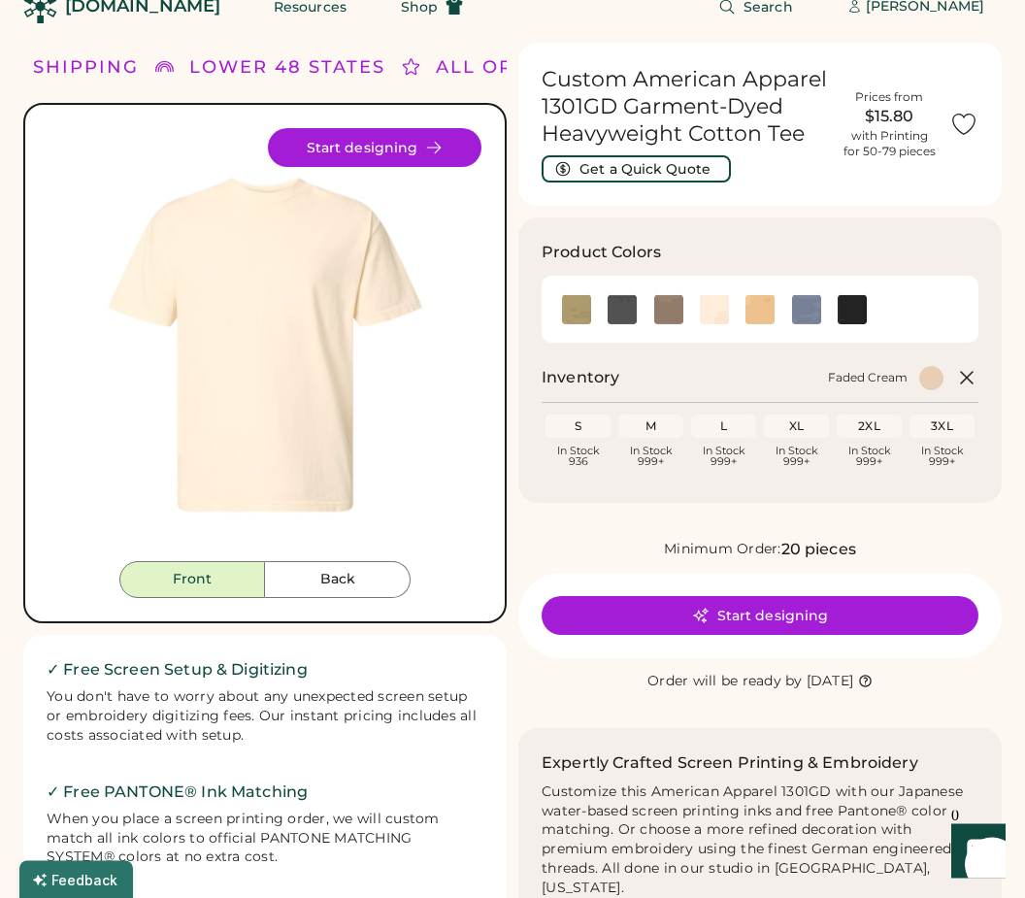
scroll to position [30, 0]
click at [621, 305] on img at bounding box center [622, 309] width 29 height 29
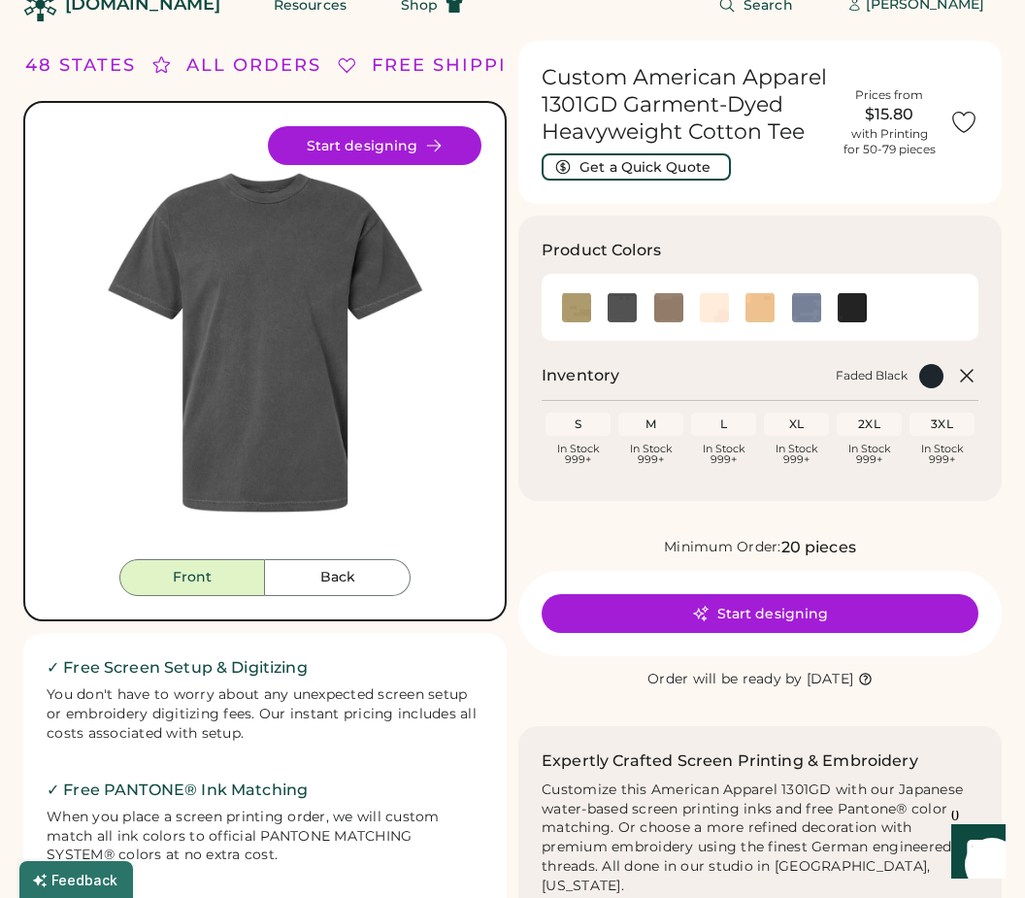
scroll to position [29, 0]
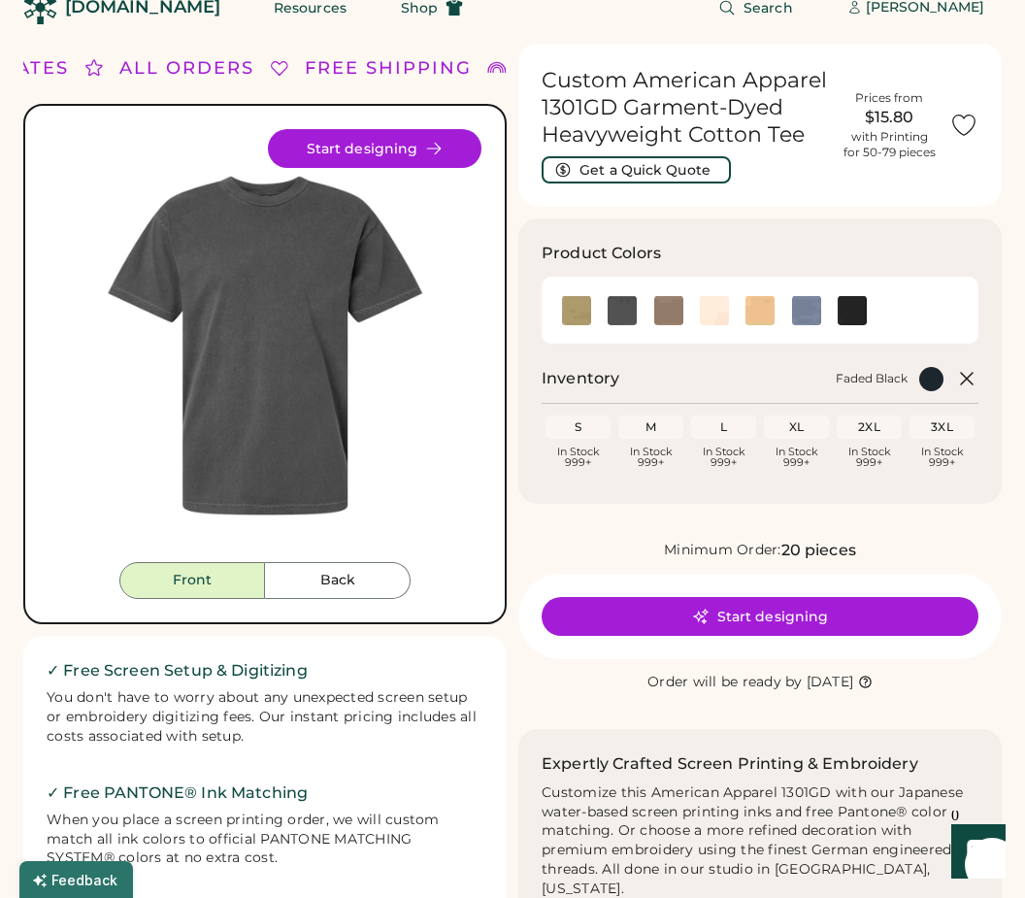
click at [716, 300] on img at bounding box center [714, 310] width 29 height 29
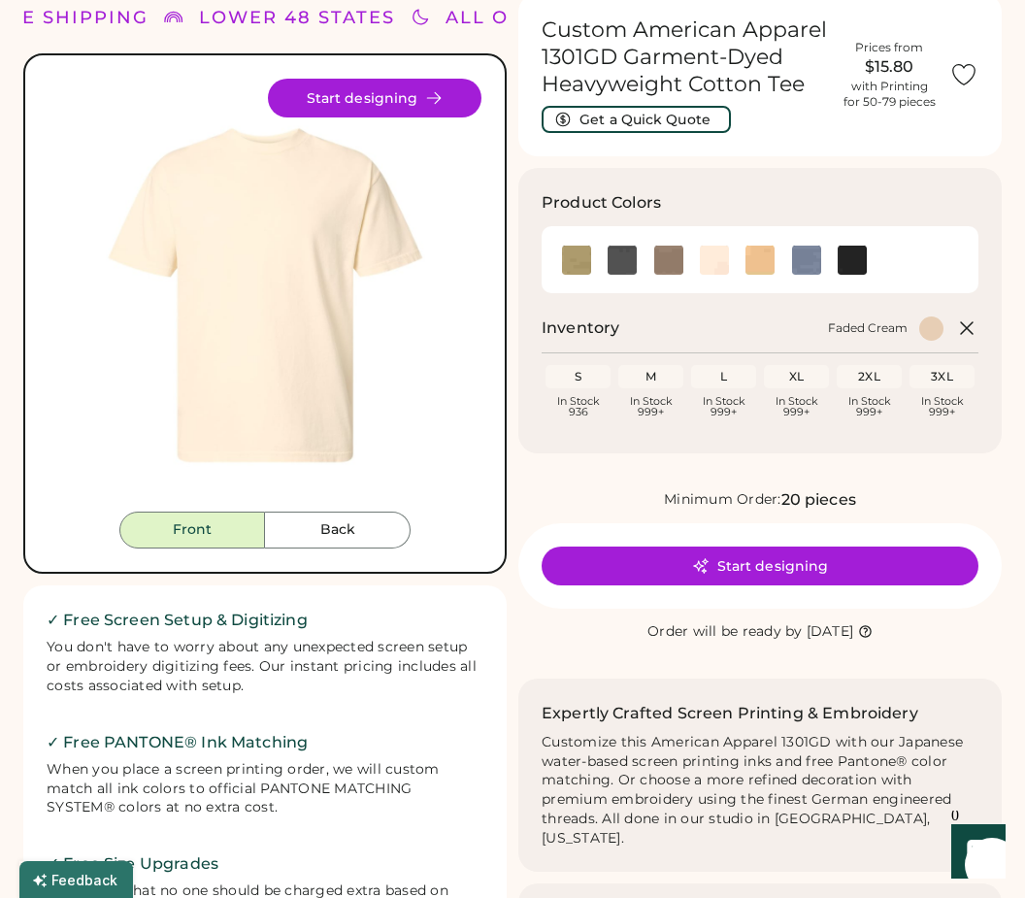
scroll to position [79, 0]
click at [574, 250] on img at bounding box center [576, 261] width 29 height 29
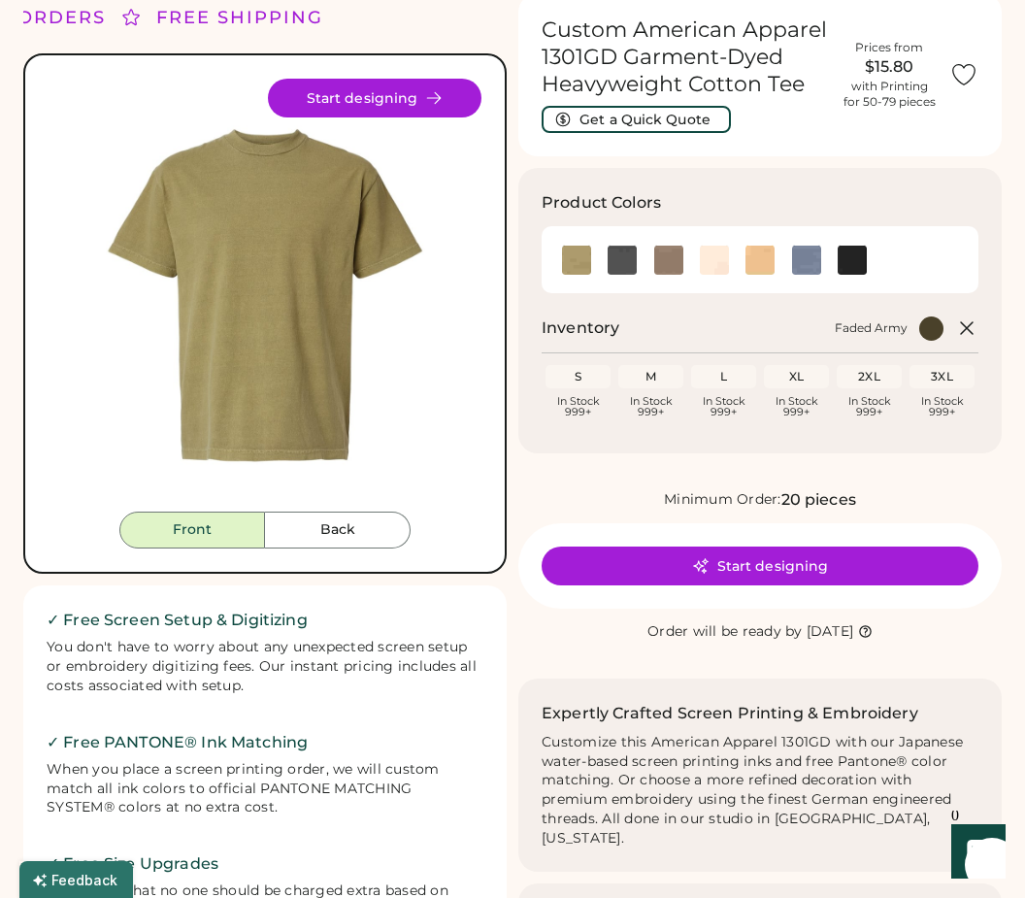
click at [620, 255] on img at bounding box center [622, 260] width 29 height 29
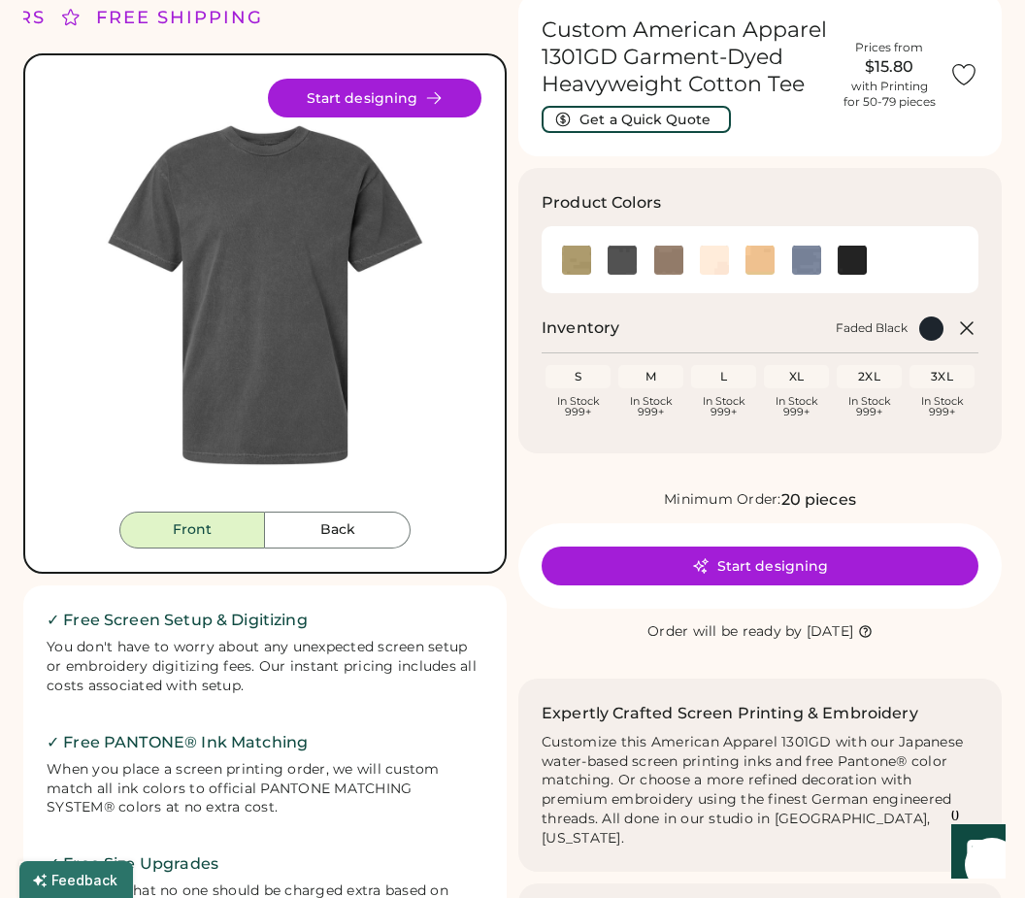
click at [717, 259] on img at bounding box center [714, 260] width 29 height 29
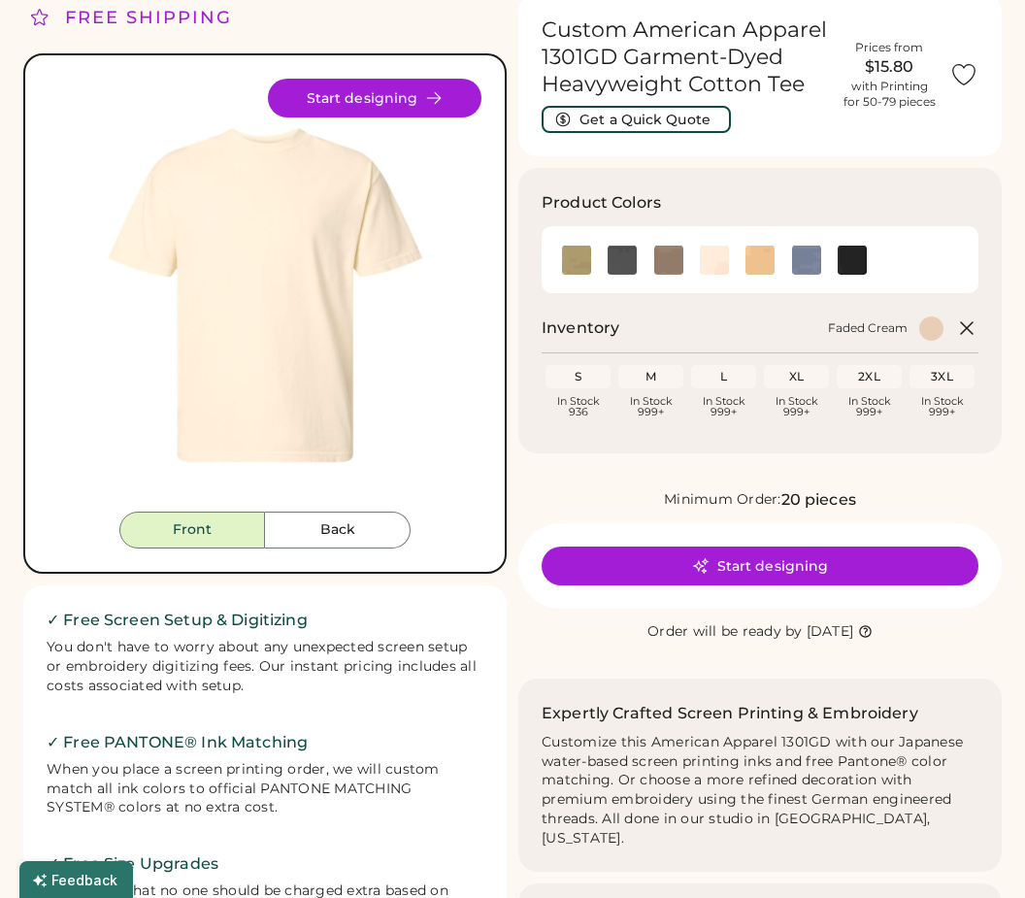
click at [805, 253] on img at bounding box center [806, 260] width 29 height 29
click at [849, 257] on img at bounding box center [852, 260] width 29 height 29
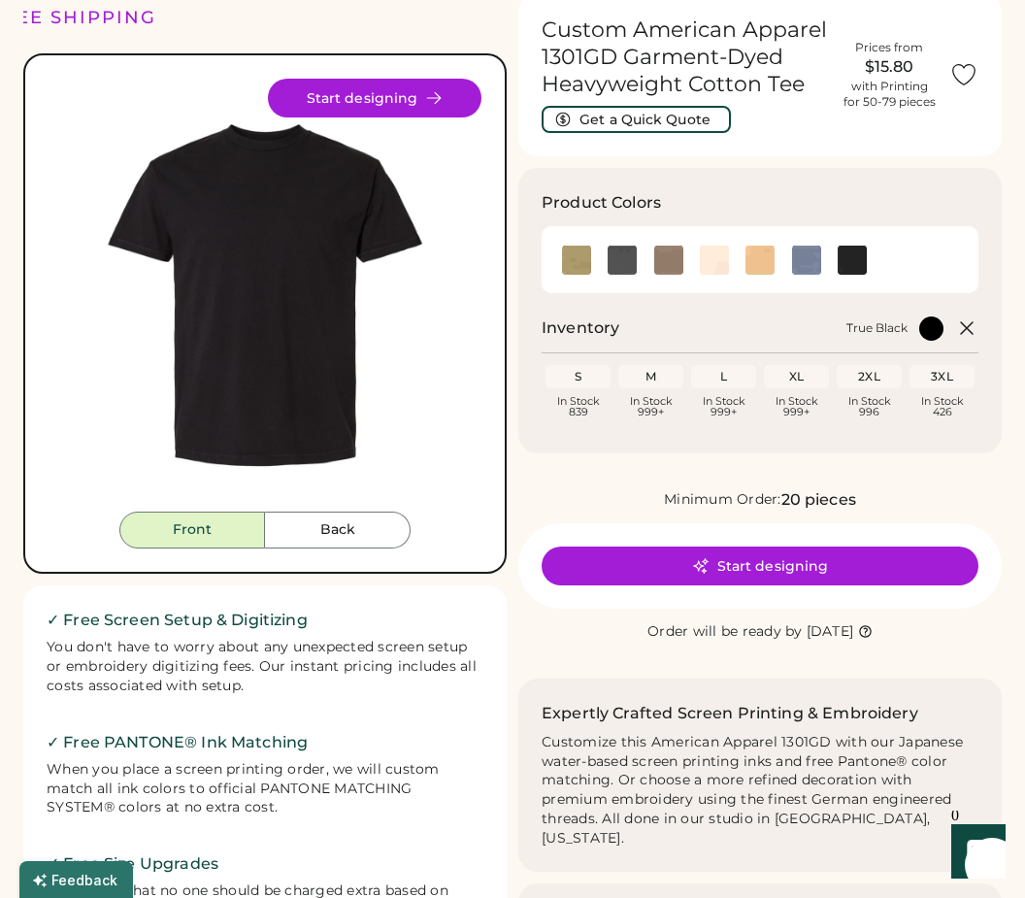
click at [667, 253] on img at bounding box center [668, 260] width 29 height 29
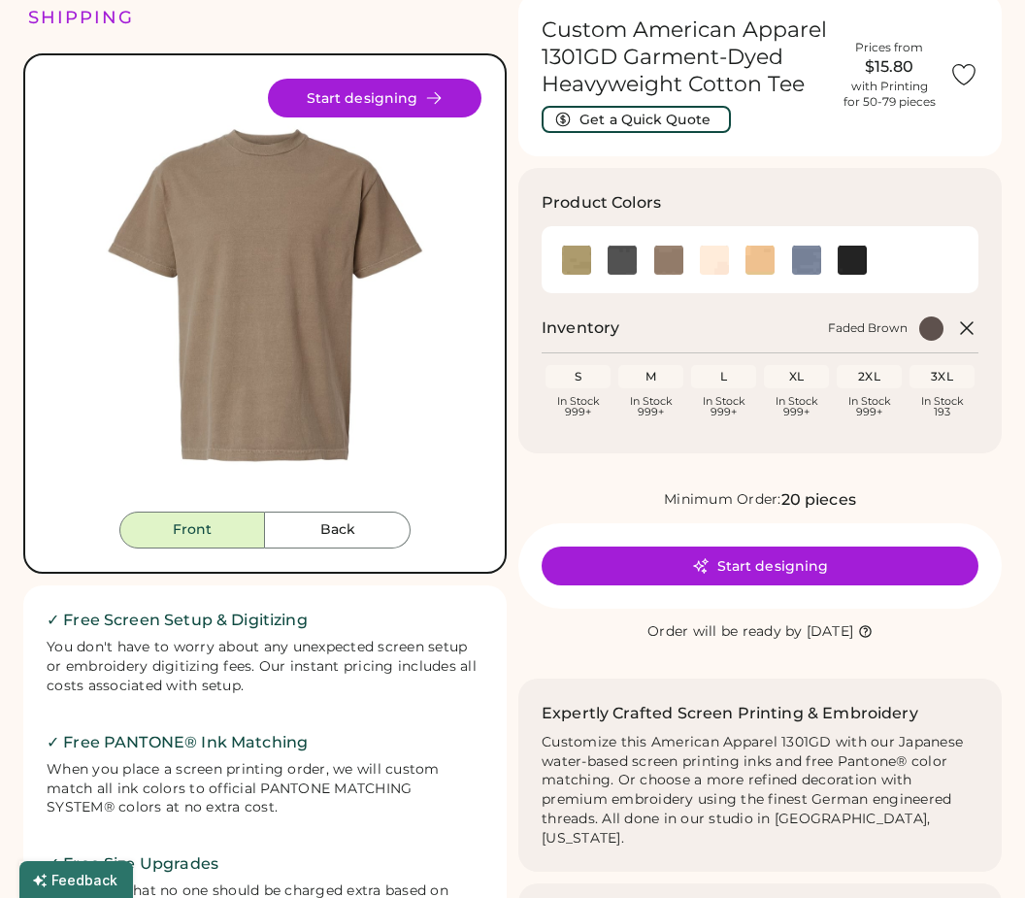
click at [624, 255] on img at bounding box center [622, 260] width 29 height 29
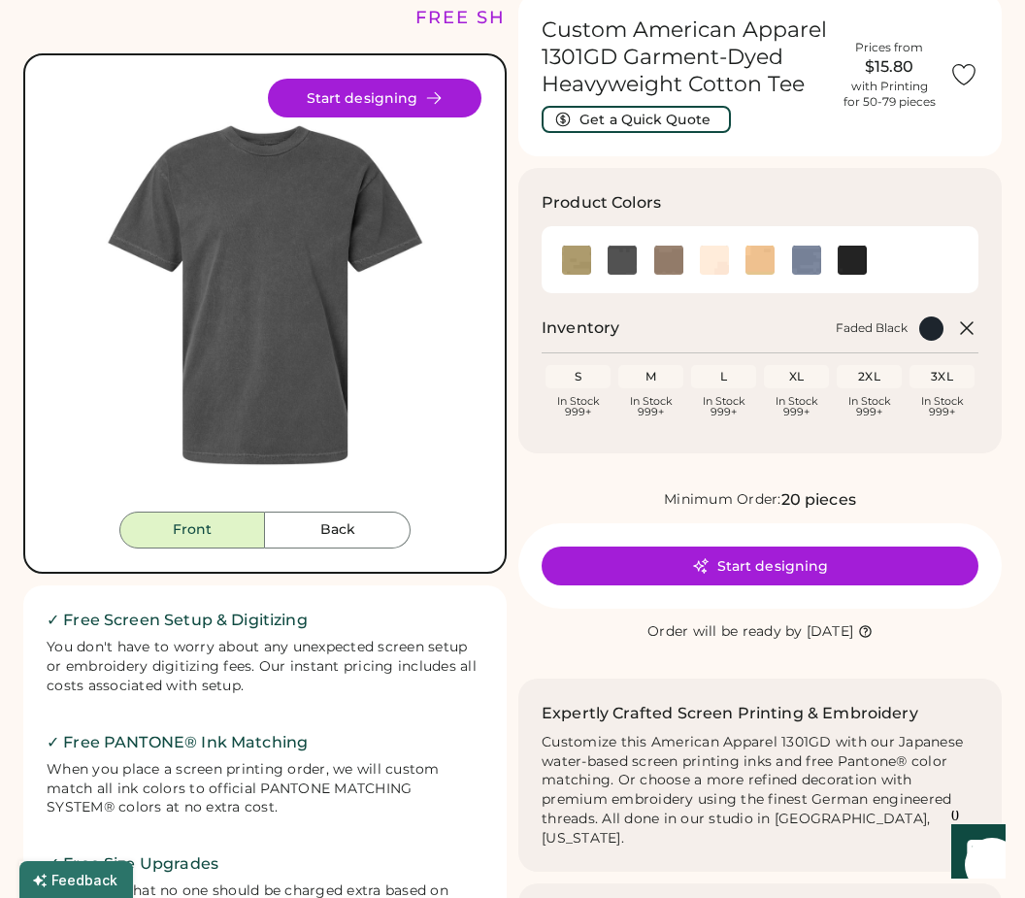
click at [811, 259] on img at bounding box center [806, 260] width 29 height 29
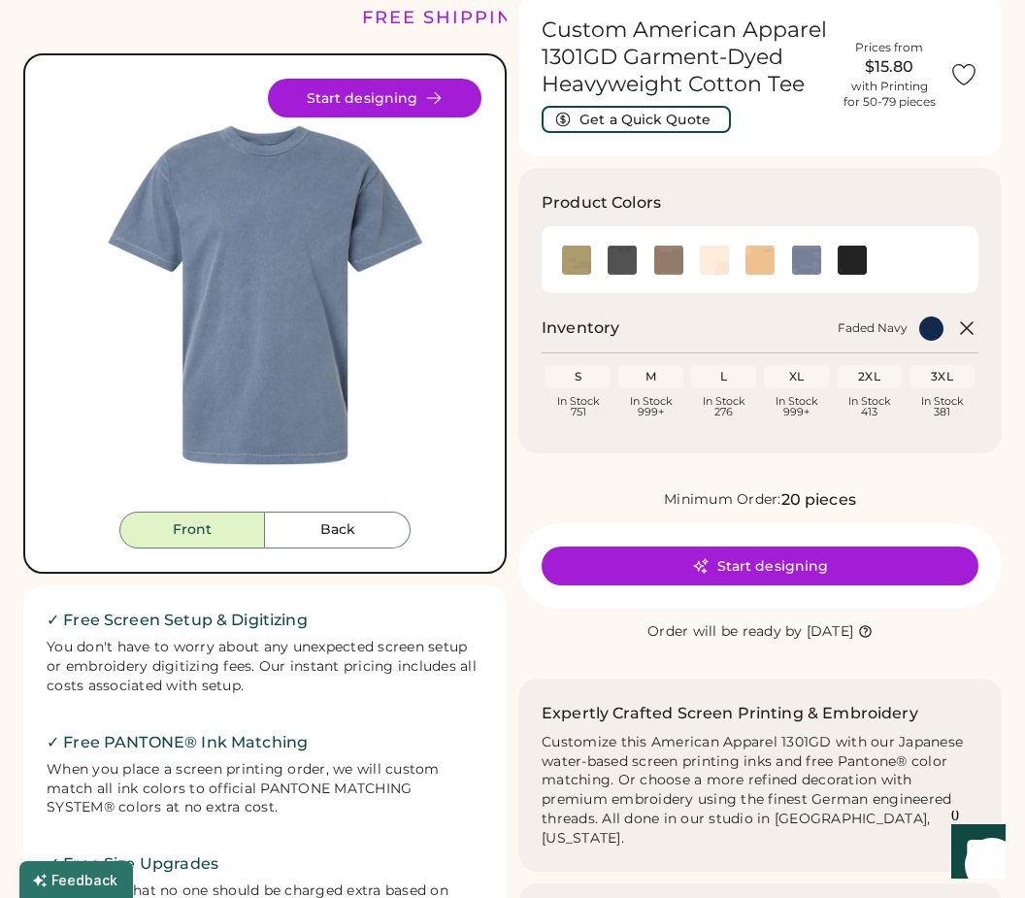
click at [760, 264] on img at bounding box center [760, 260] width 29 height 29
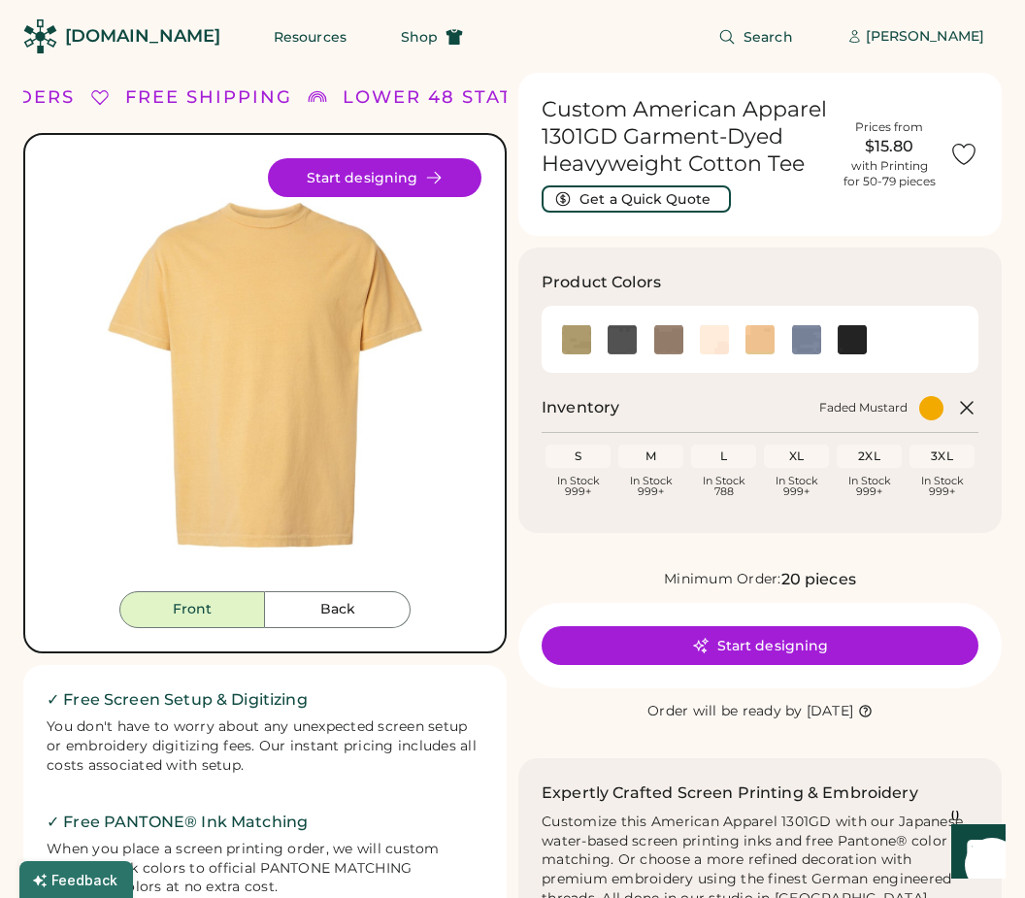
click at [806, 349] on img at bounding box center [806, 339] width 29 height 29
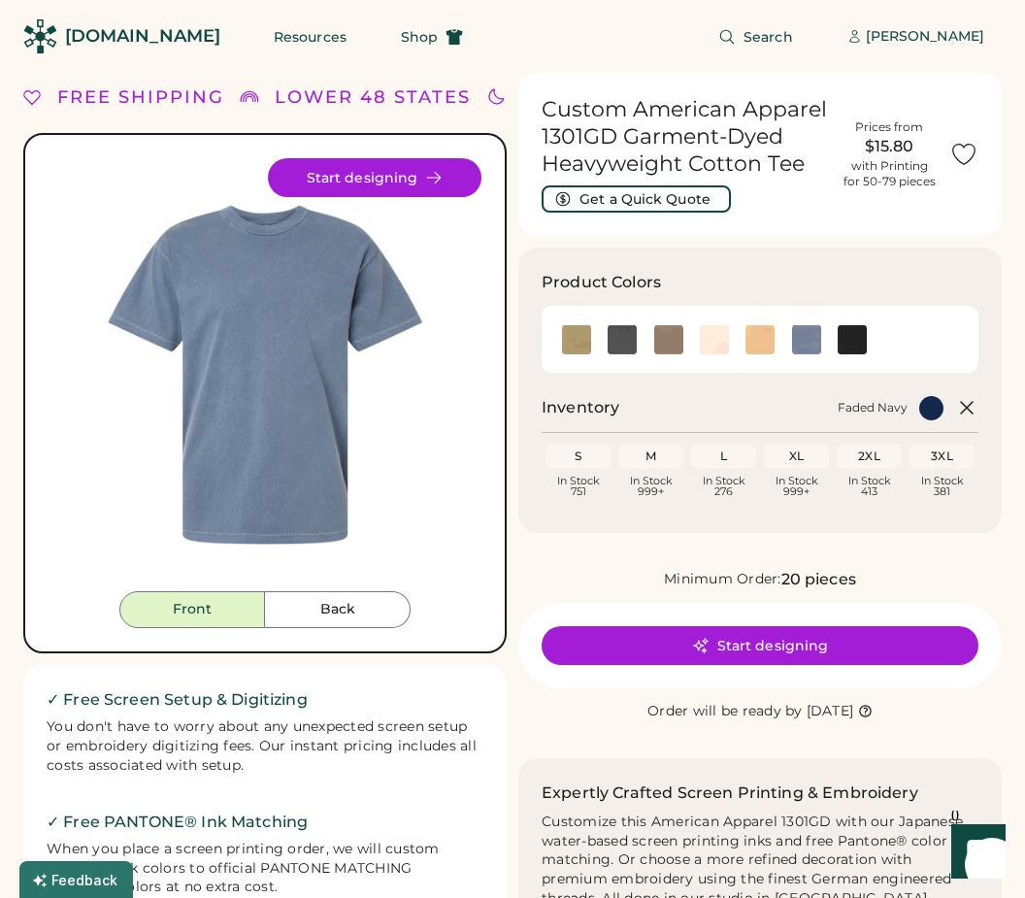
click at [848, 338] on img at bounding box center [852, 339] width 29 height 29
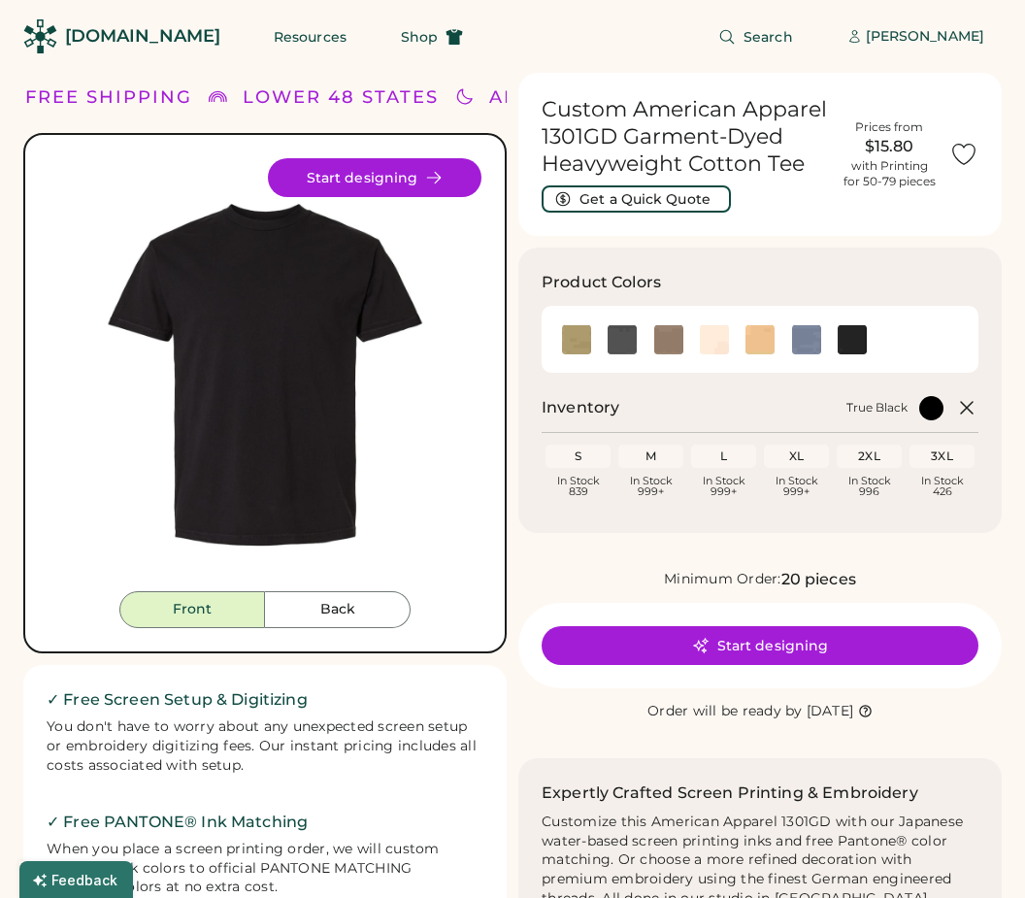
click at [664, 325] on img at bounding box center [668, 339] width 29 height 29
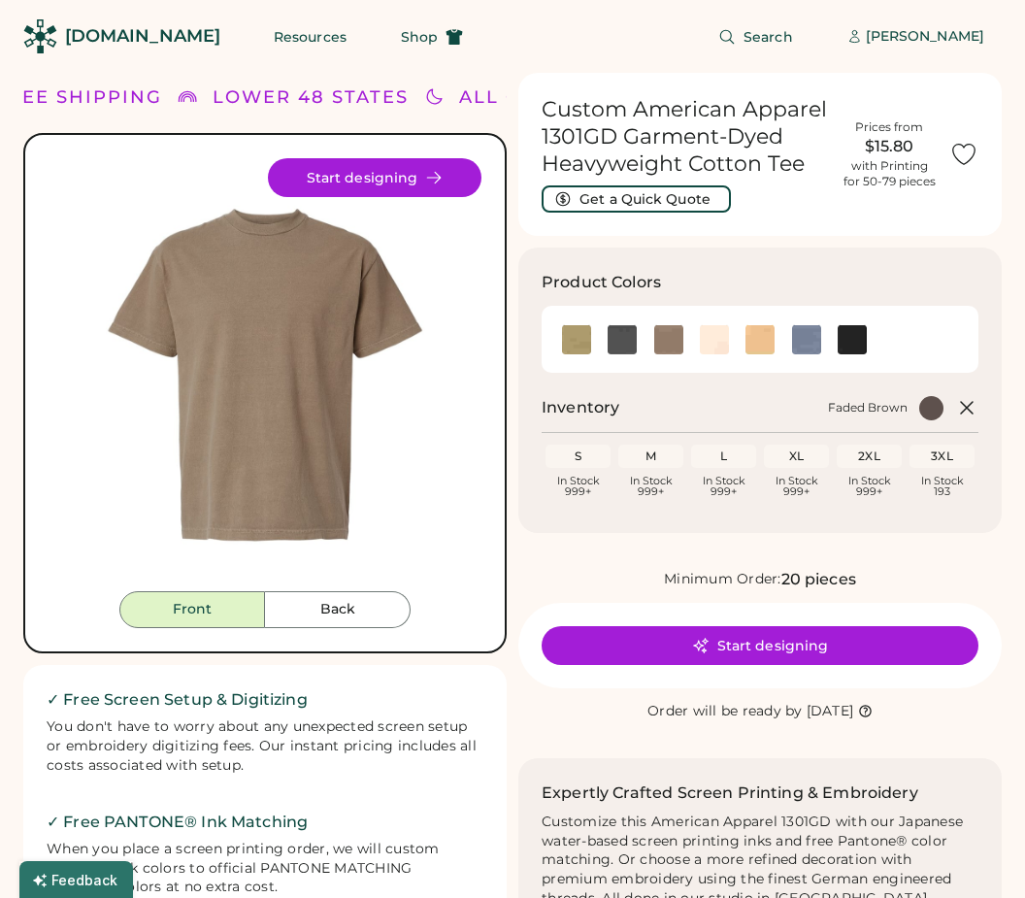
click at [708, 339] on img at bounding box center [714, 339] width 29 height 29
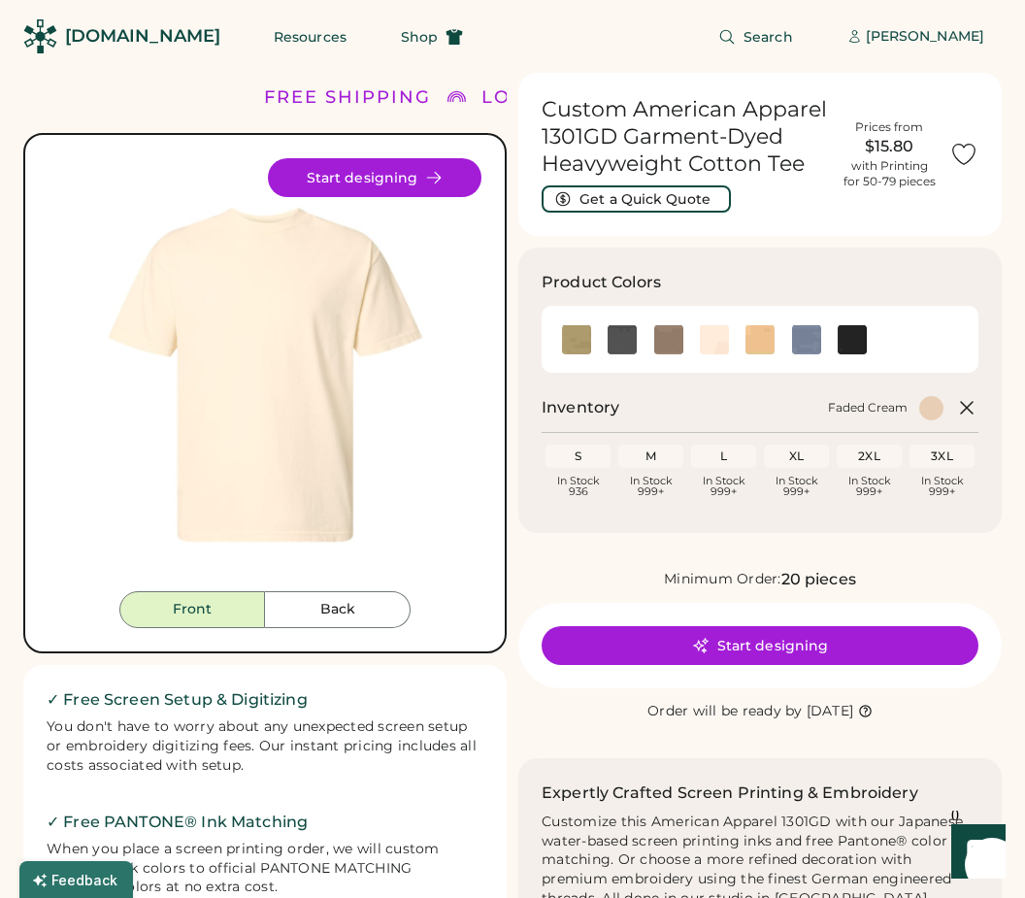
click at [654, 348] on img at bounding box center [668, 339] width 29 height 29
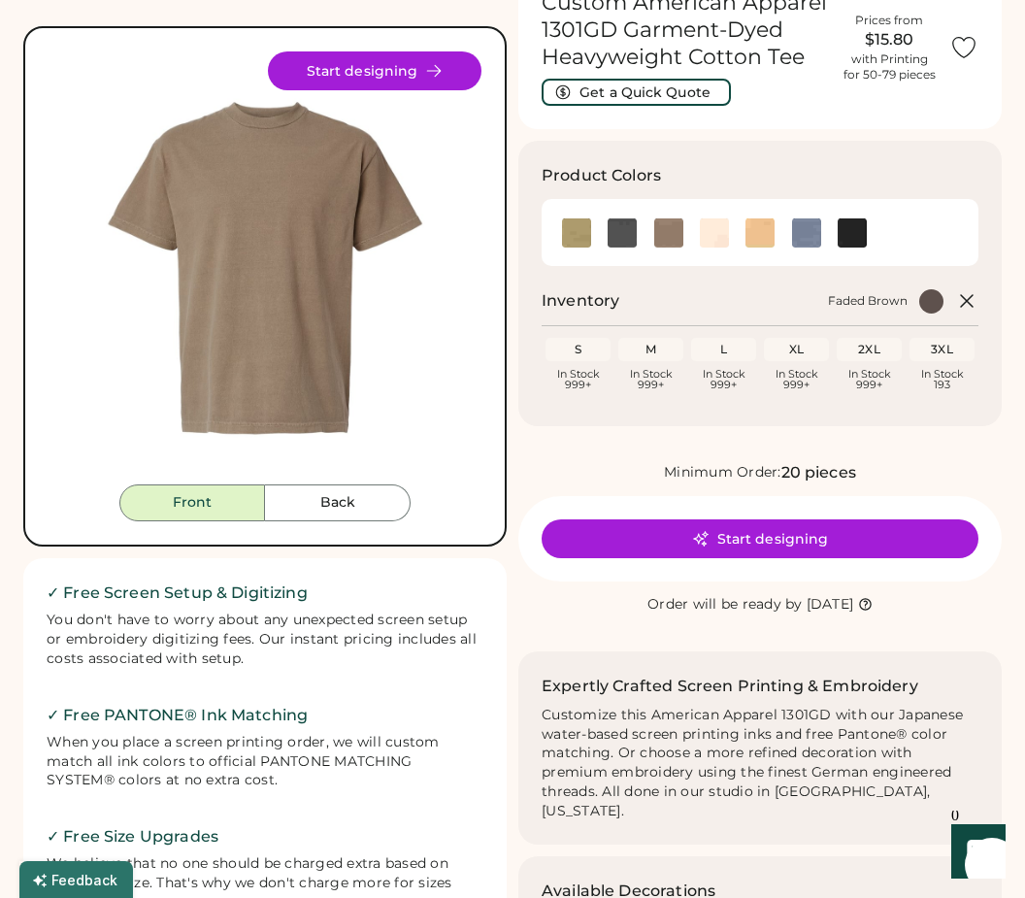
scroll to position [72, 0]
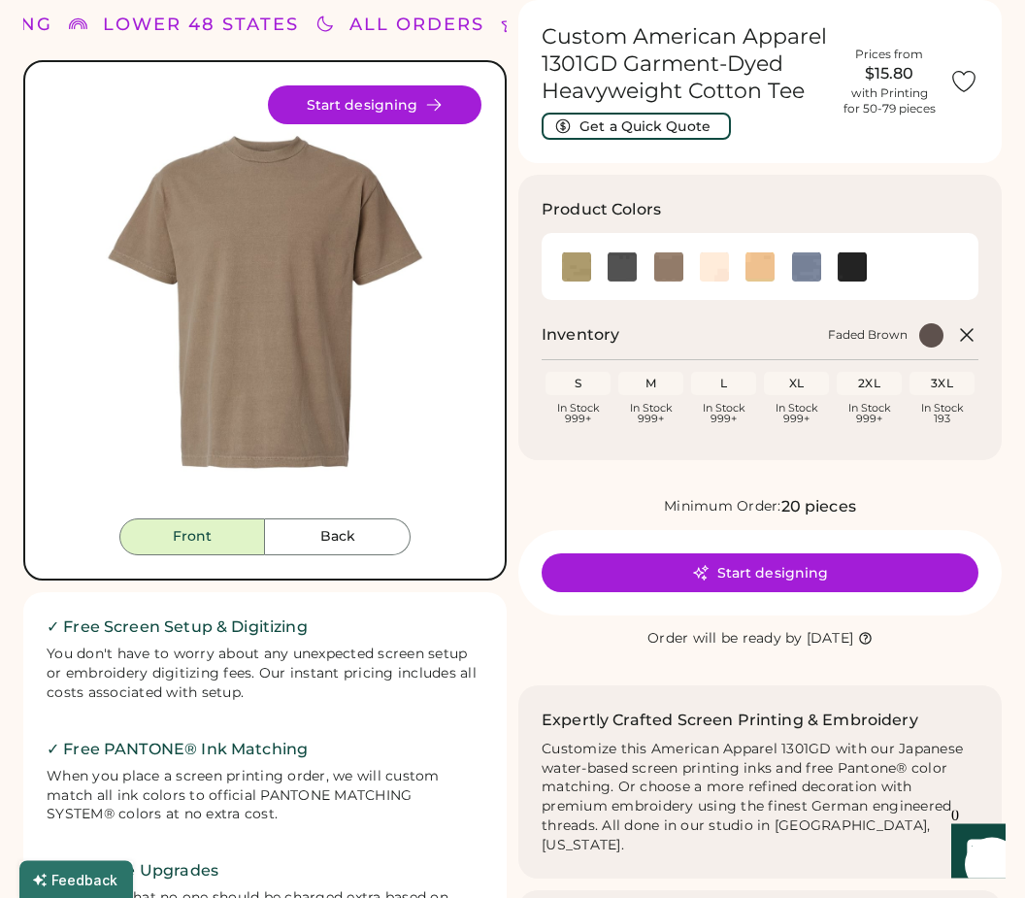
click at [797, 264] on img at bounding box center [806, 267] width 29 height 29
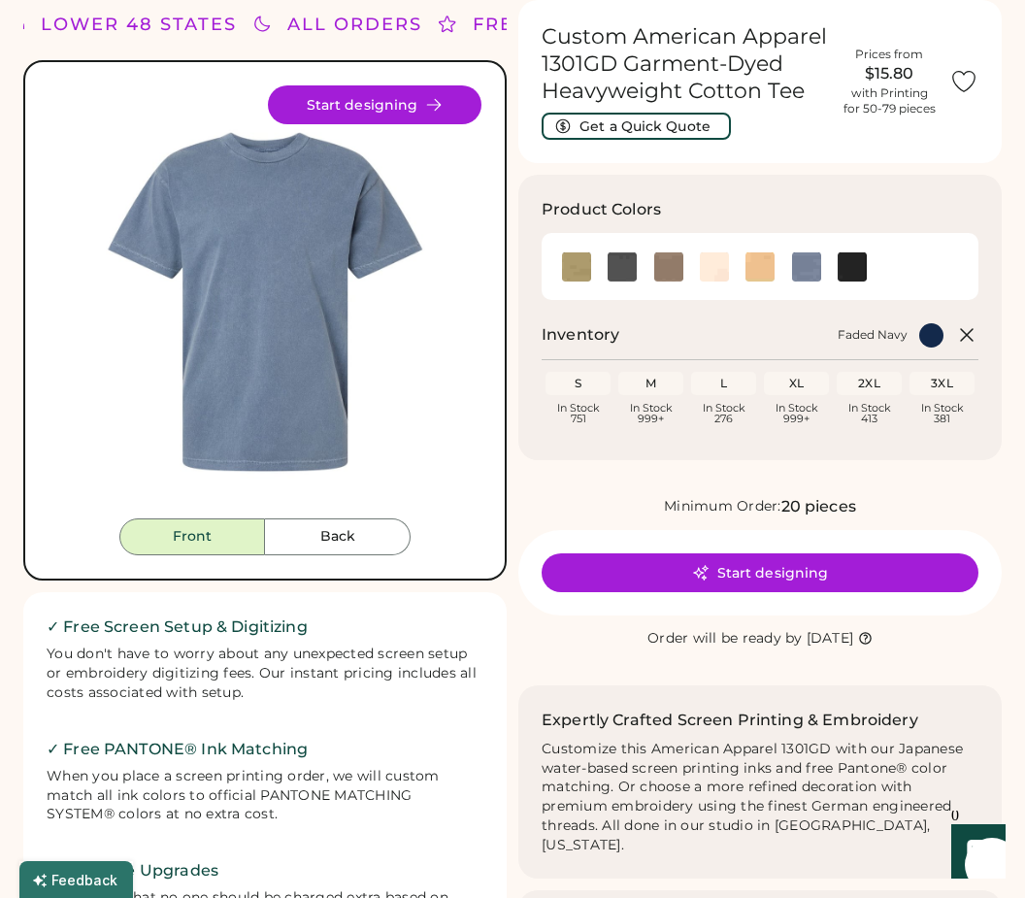
click at [659, 267] on img at bounding box center [668, 266] width 29 height 29
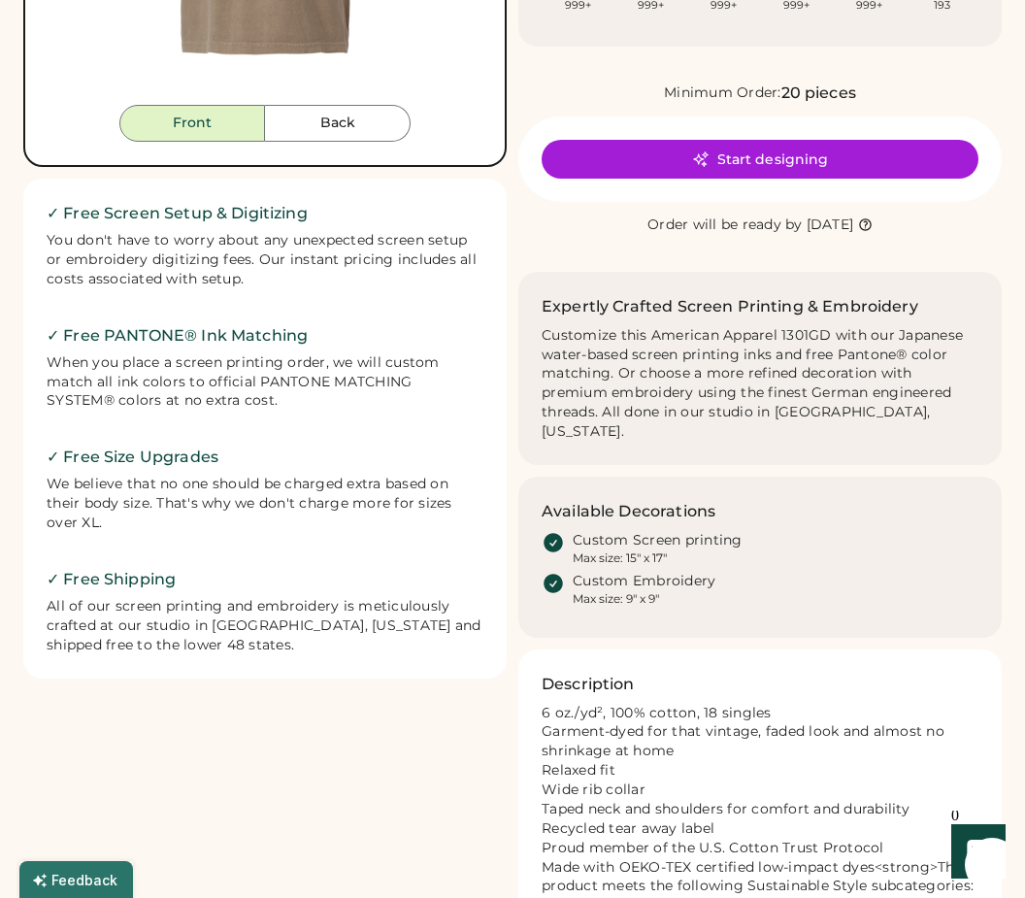
scroll to position [483, 0]
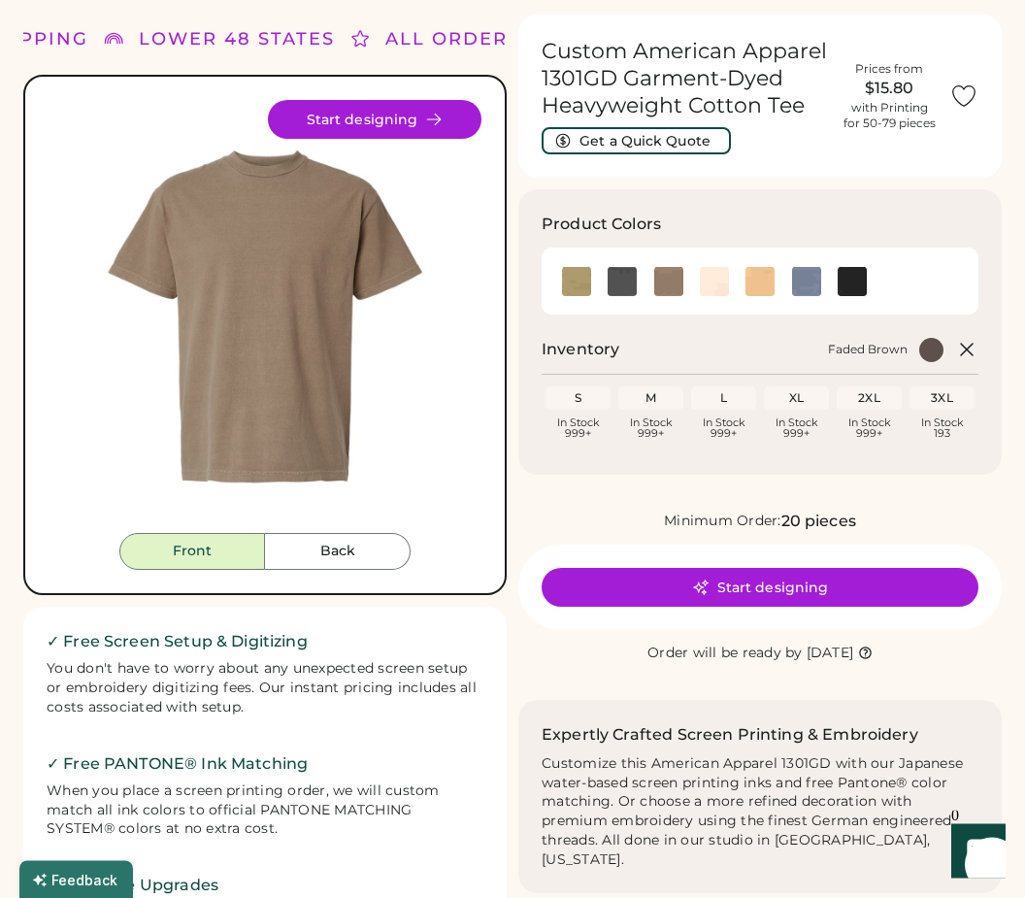
click at [867, 282] on img at bounding box center [852, 282] width 29 height 29
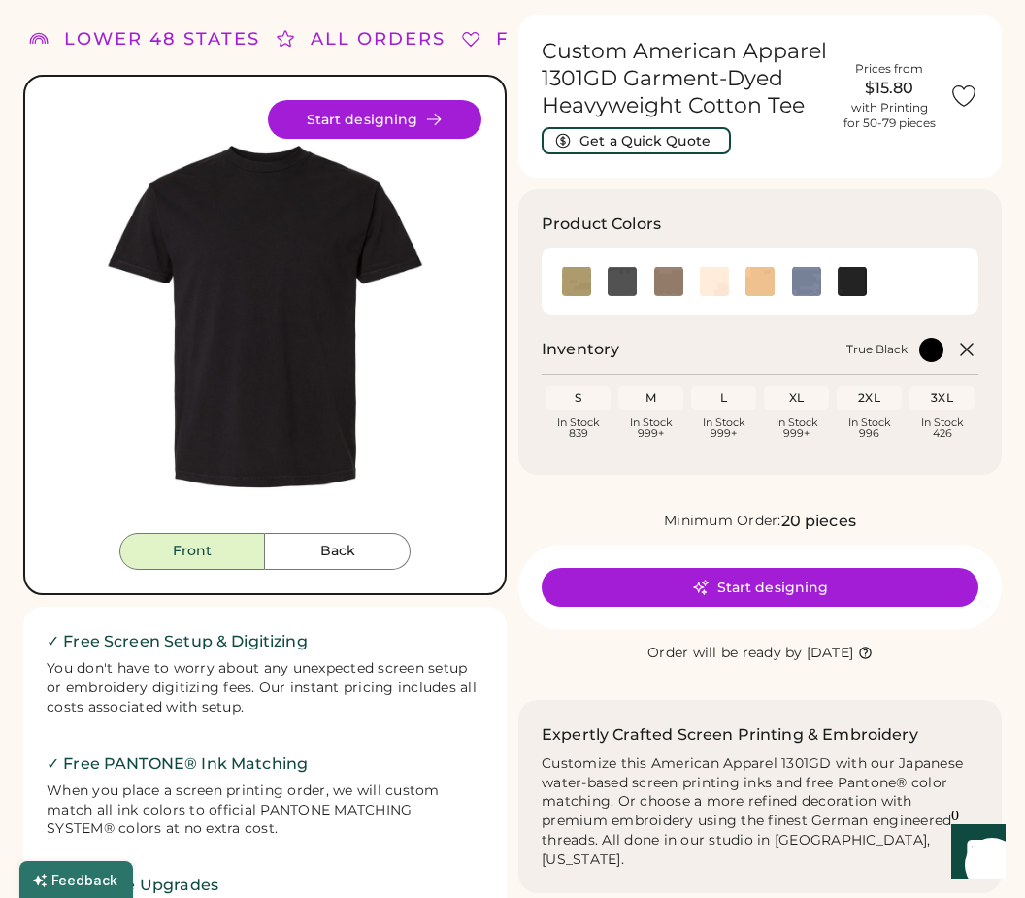
click at [812, 284] on img at bounding box center [806, 281] width 29 height 29
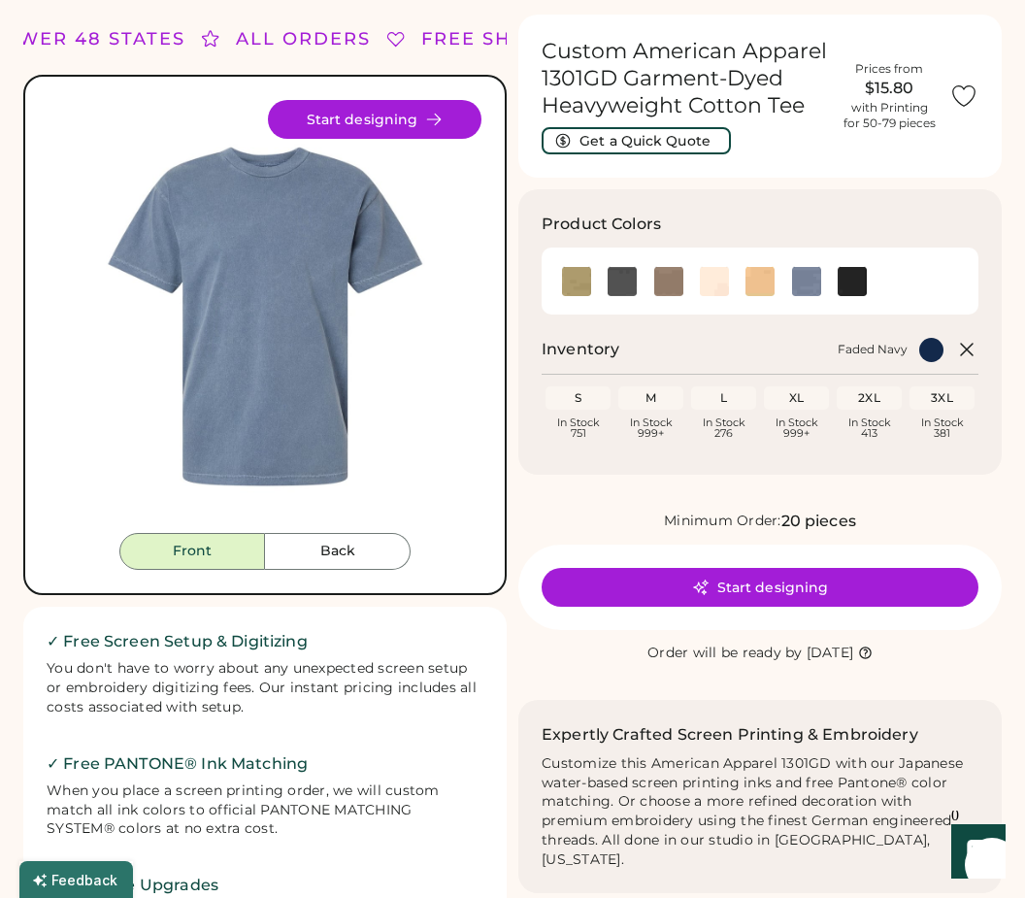
click at [762, 282] on img at bounding box center [760, 281] width 29 height 29
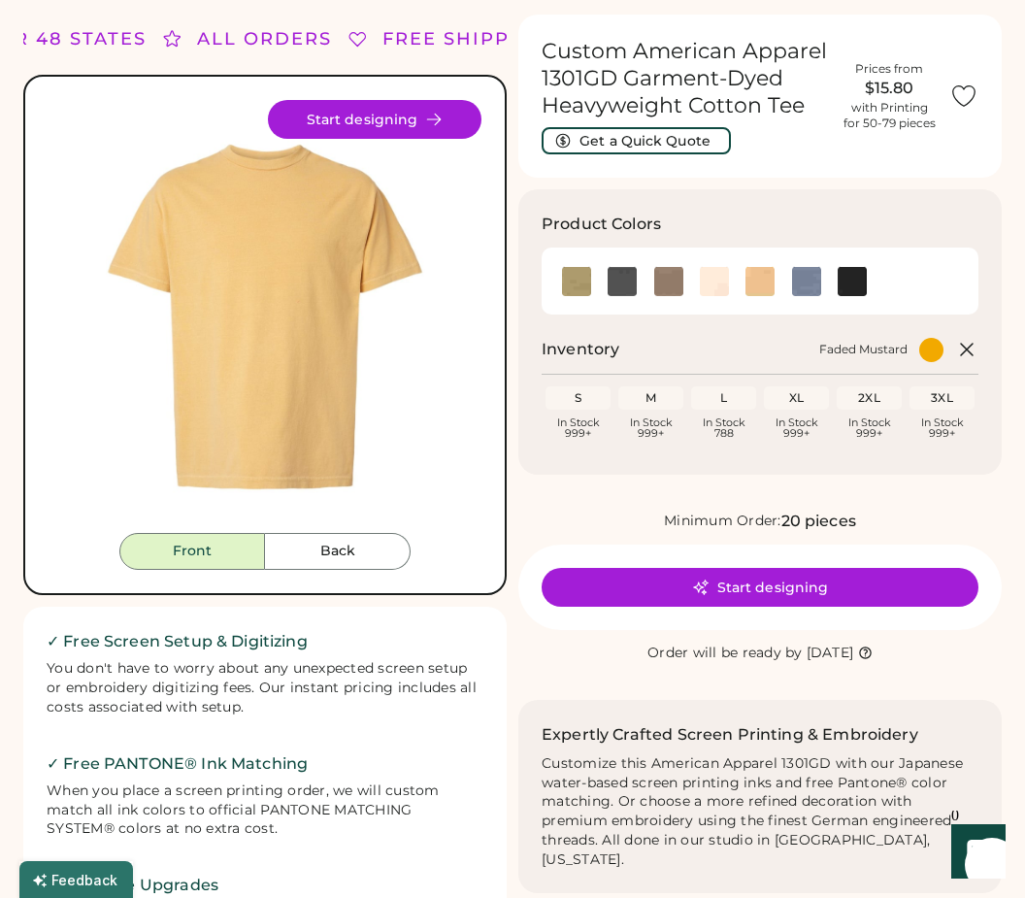
click at [568, 284] on img at bounding box center [576, 281] width 29 height 29
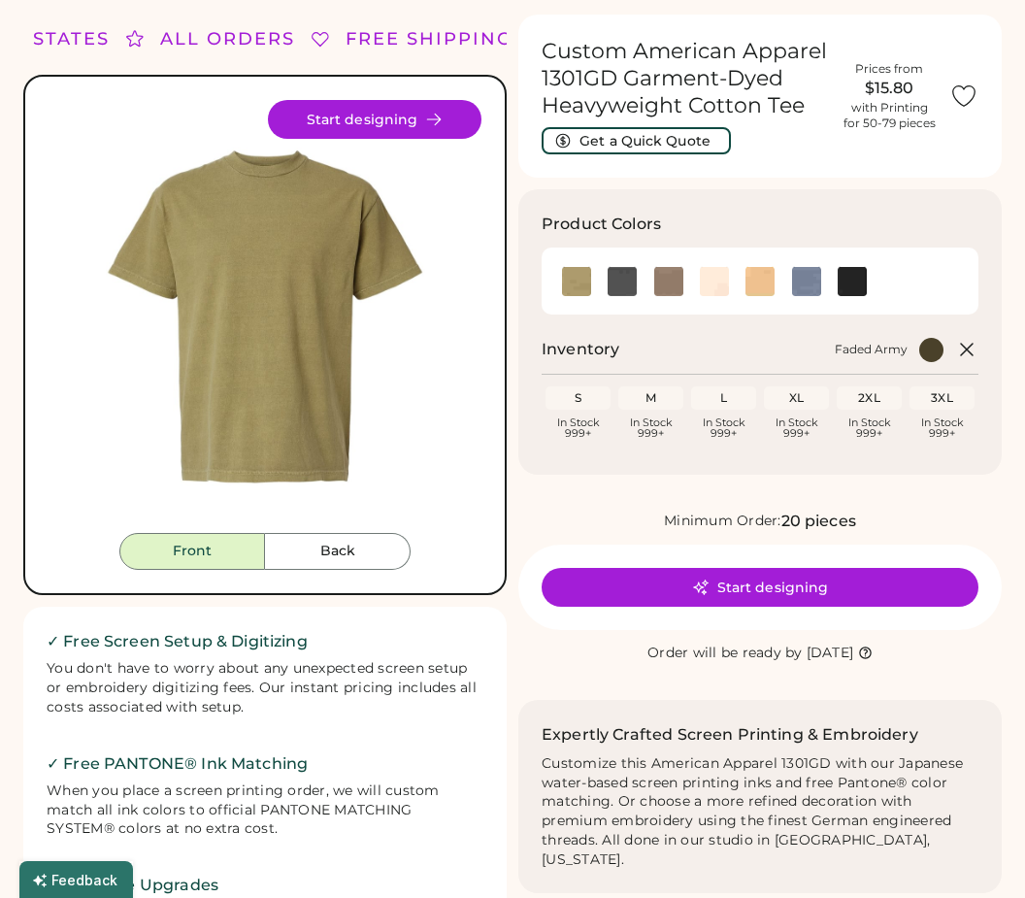
click at [615, 290] on img at bounding box center [622, 281] width 29 height 29
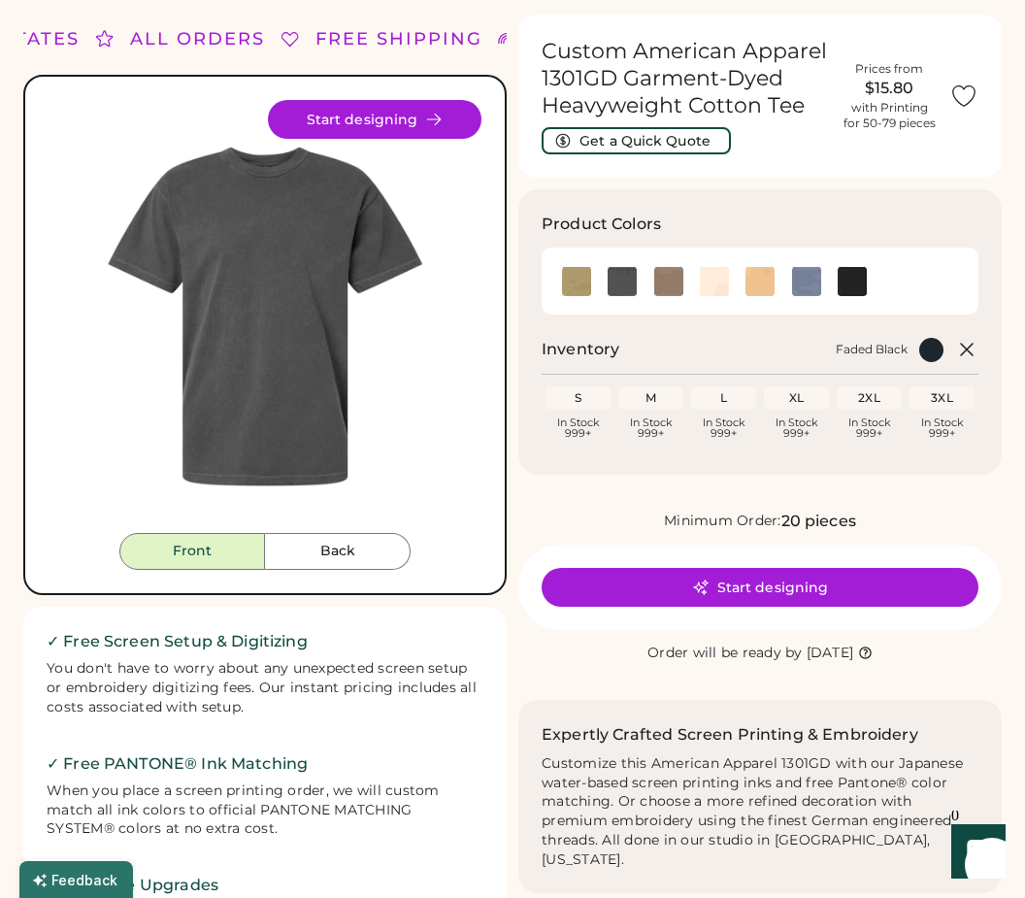
click at [665, 285] on img at bounding box center [668, 281] width 29 height 29
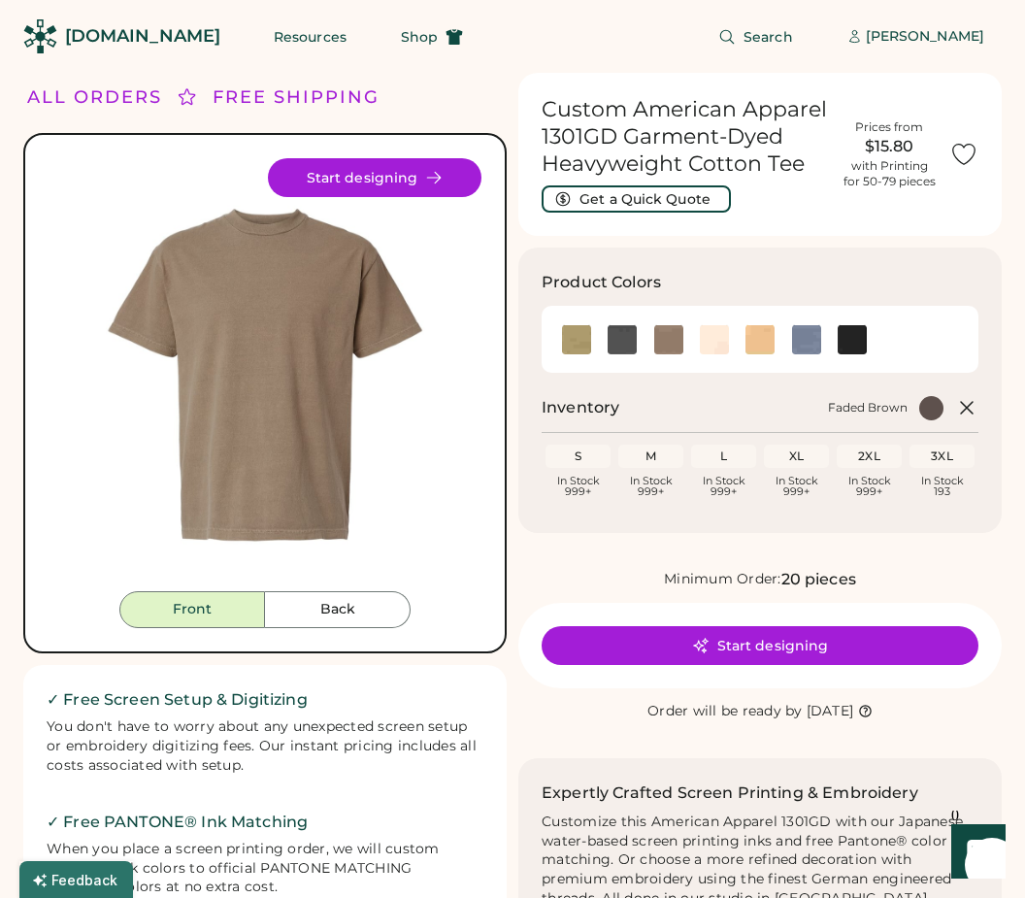
click at [793, 38] on span "Search" at bounding box center [769, 37] width 50 height 14
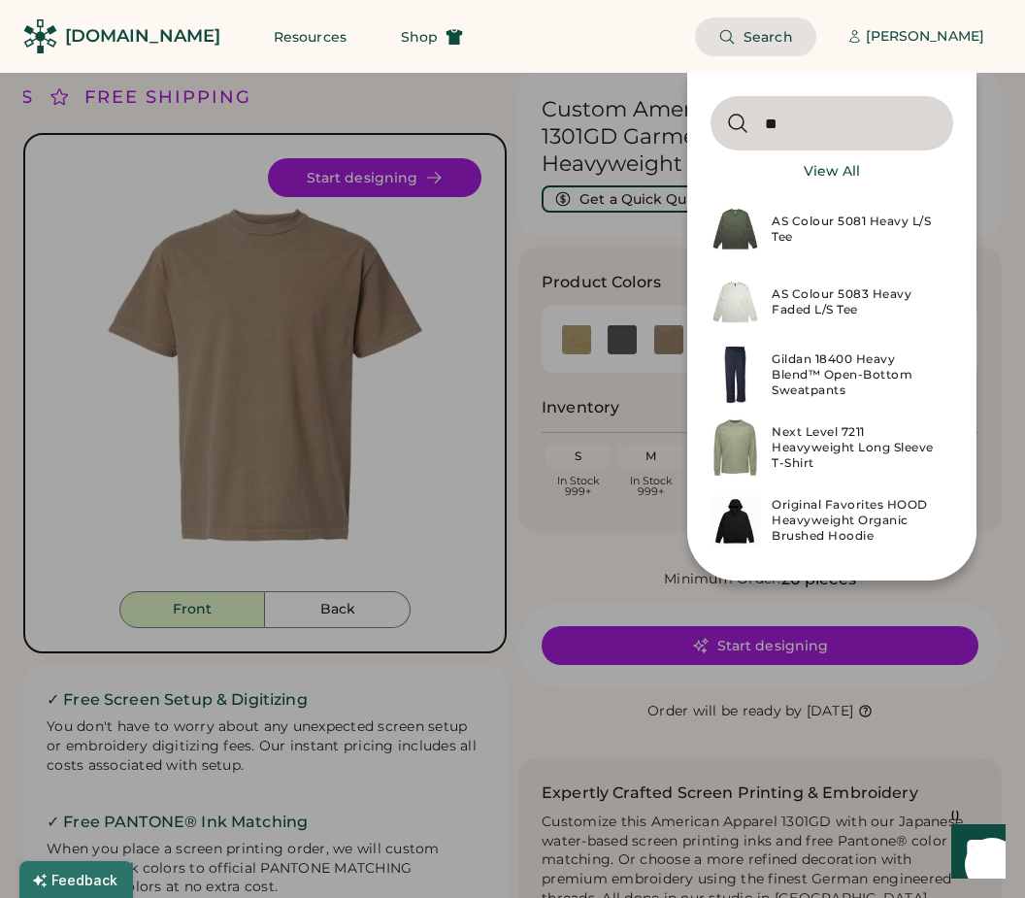
type input "*"
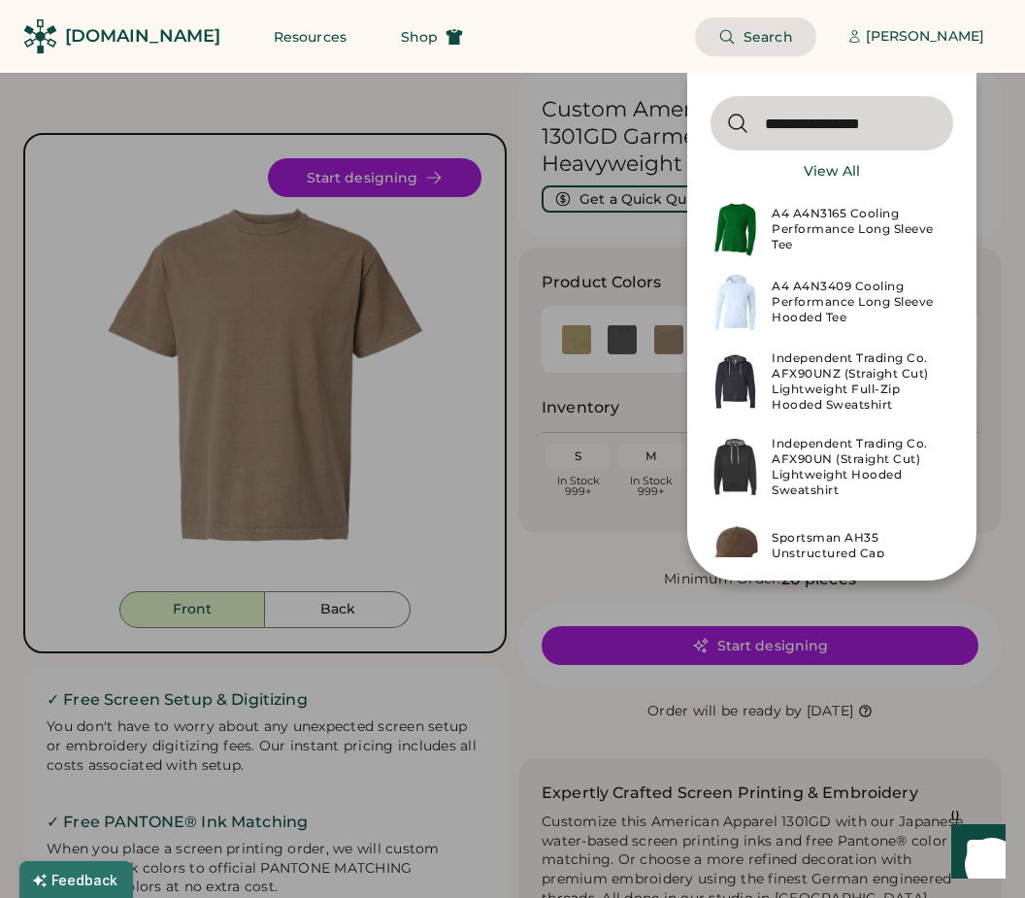
type input "**********"
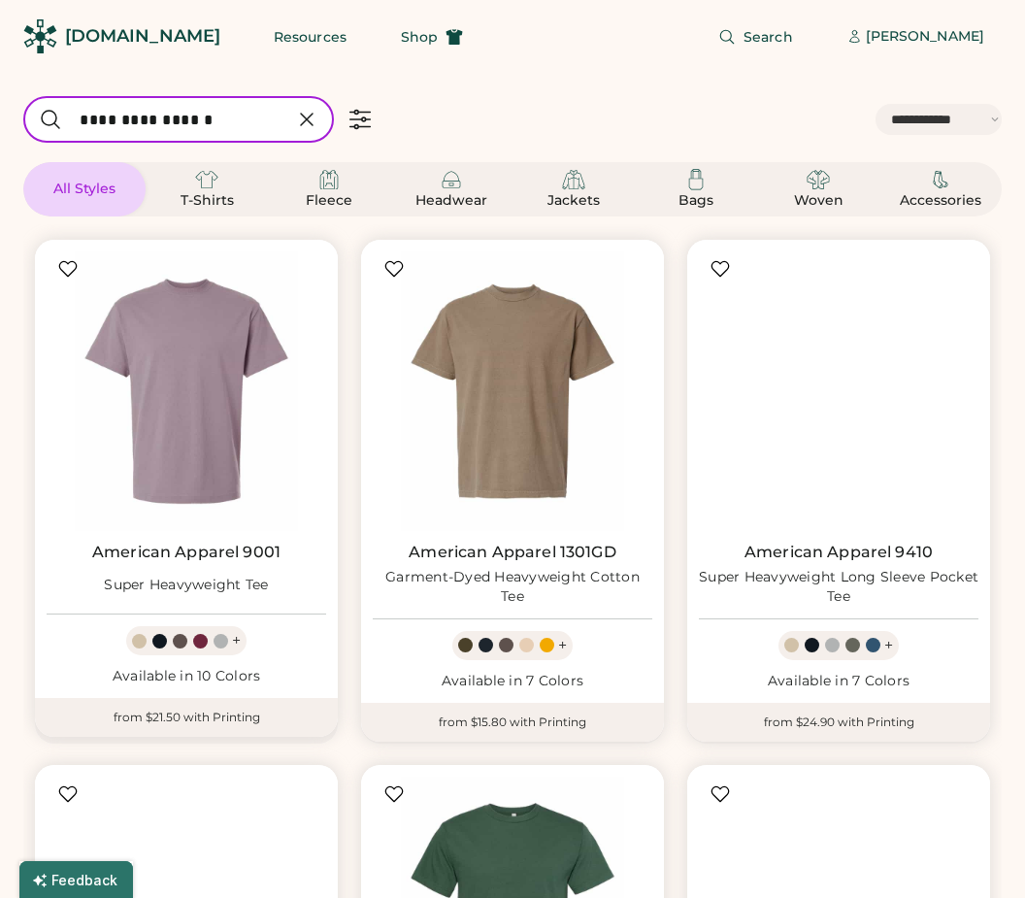
select select "*****"
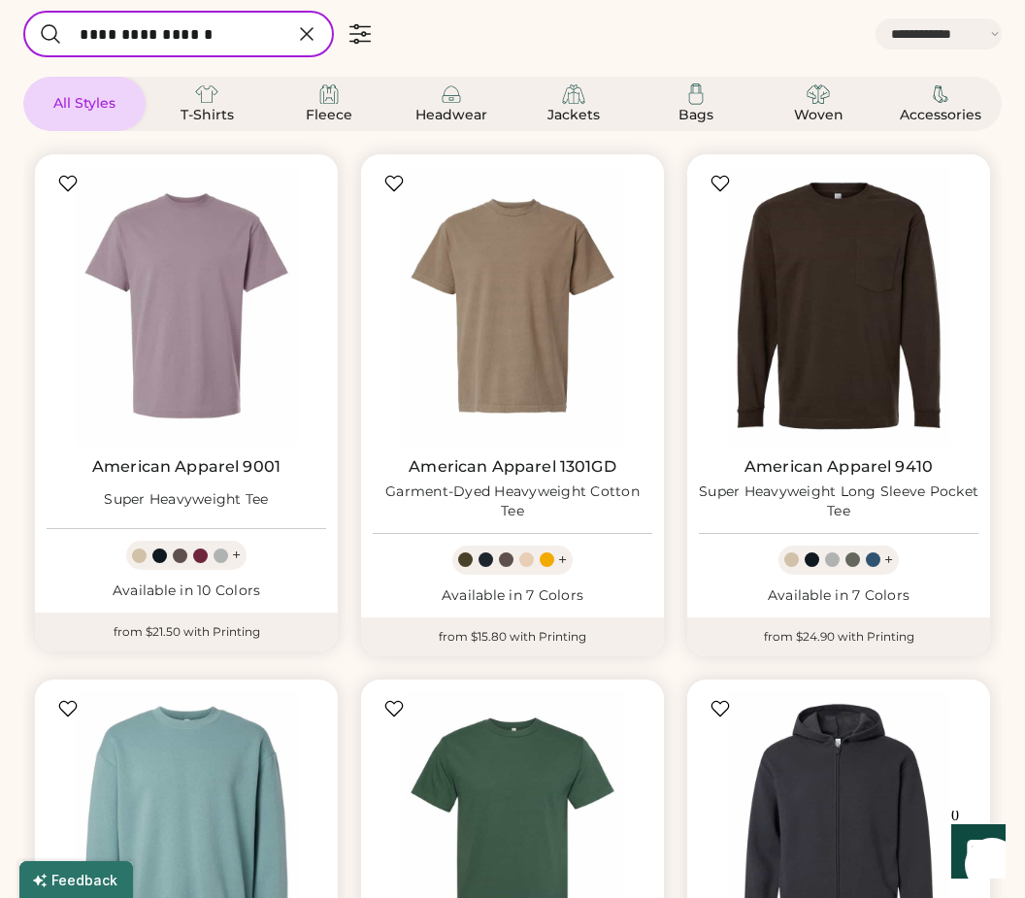
select select "*****"
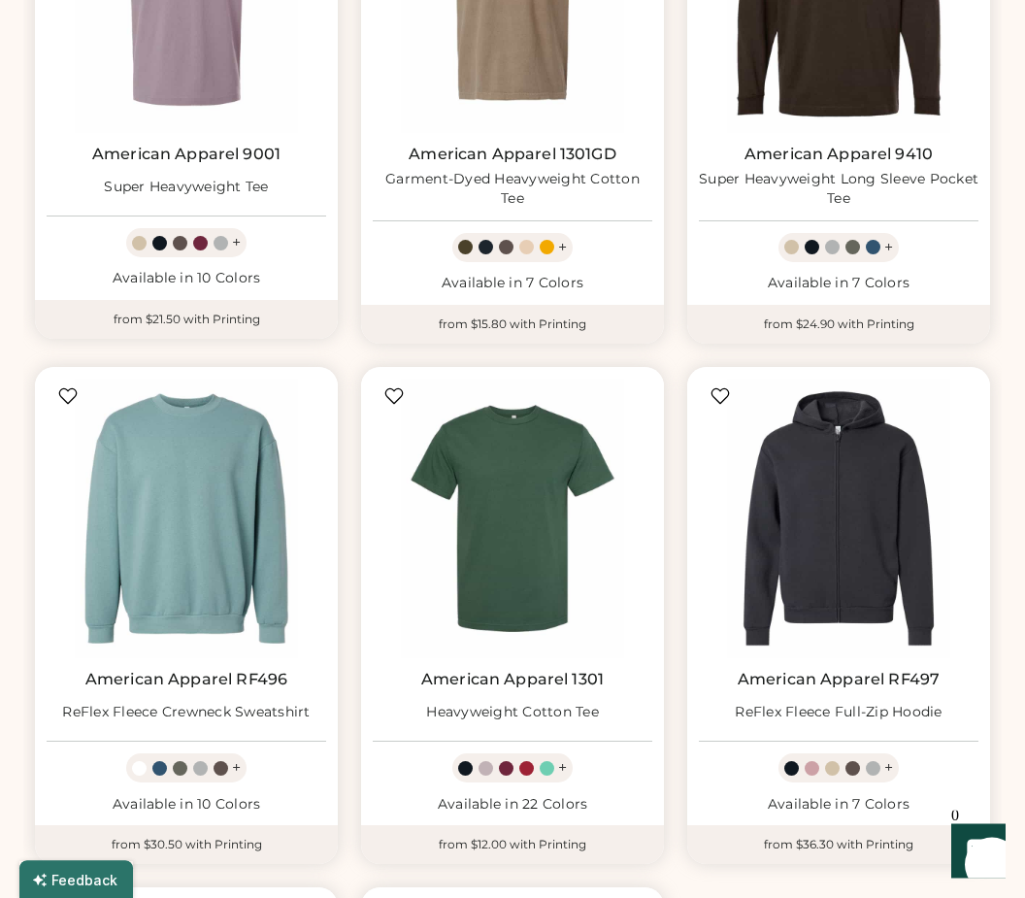
scroll to position [398, 0]
select select "*****"
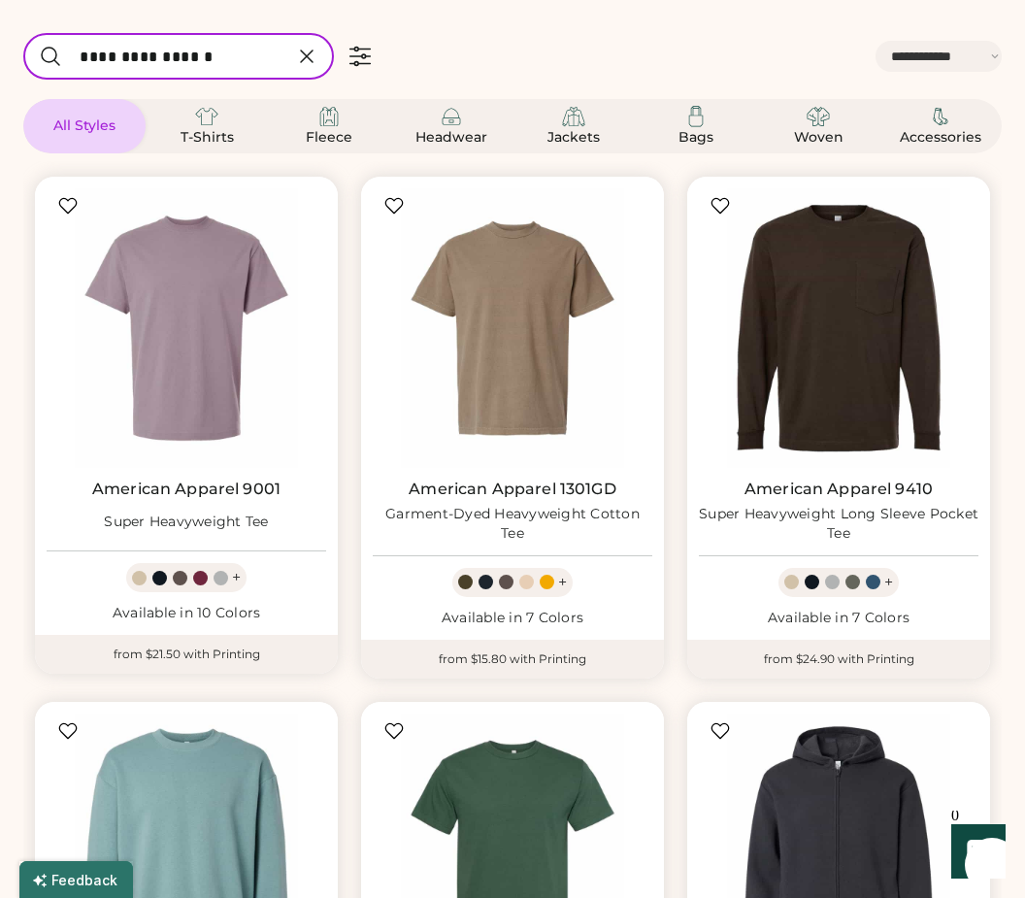
scroll to position [0, 0]
